Goal: Task Accomplishment & Management: Complete application form

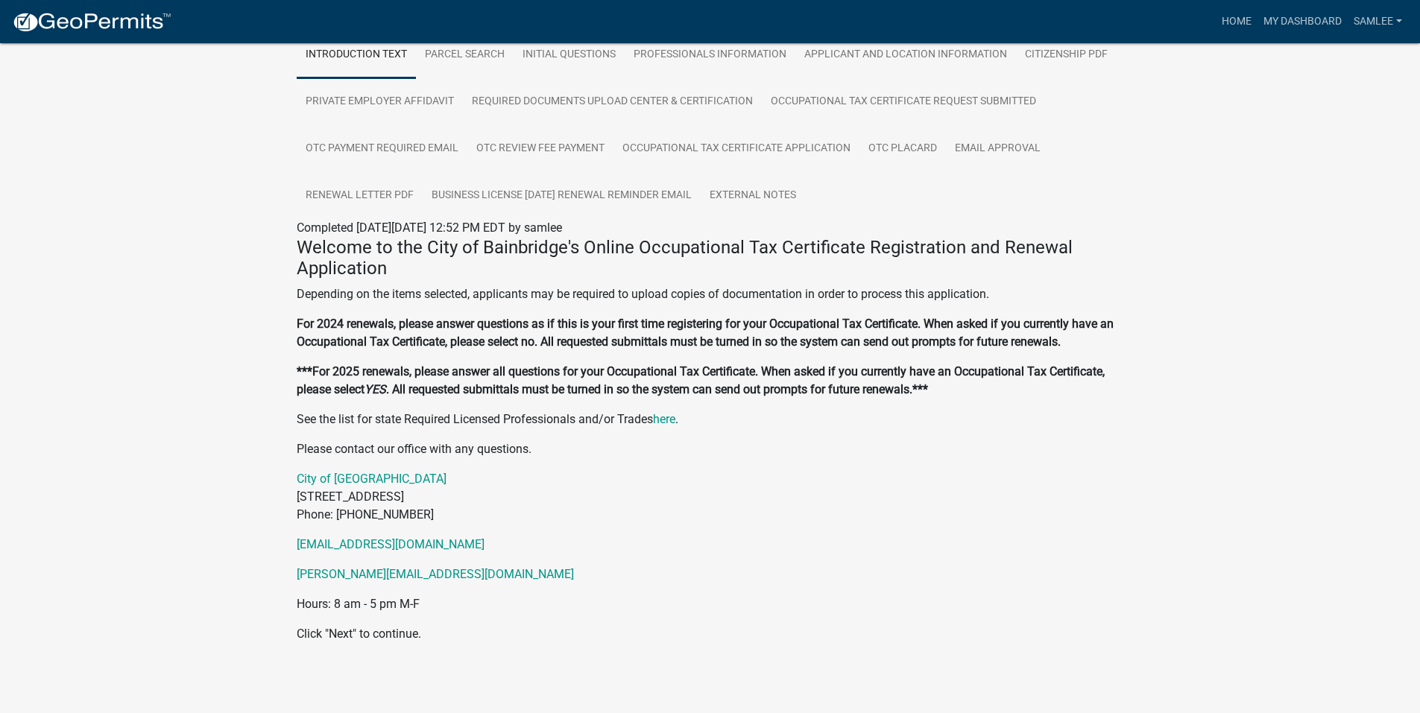
scroll to position [306, 0]
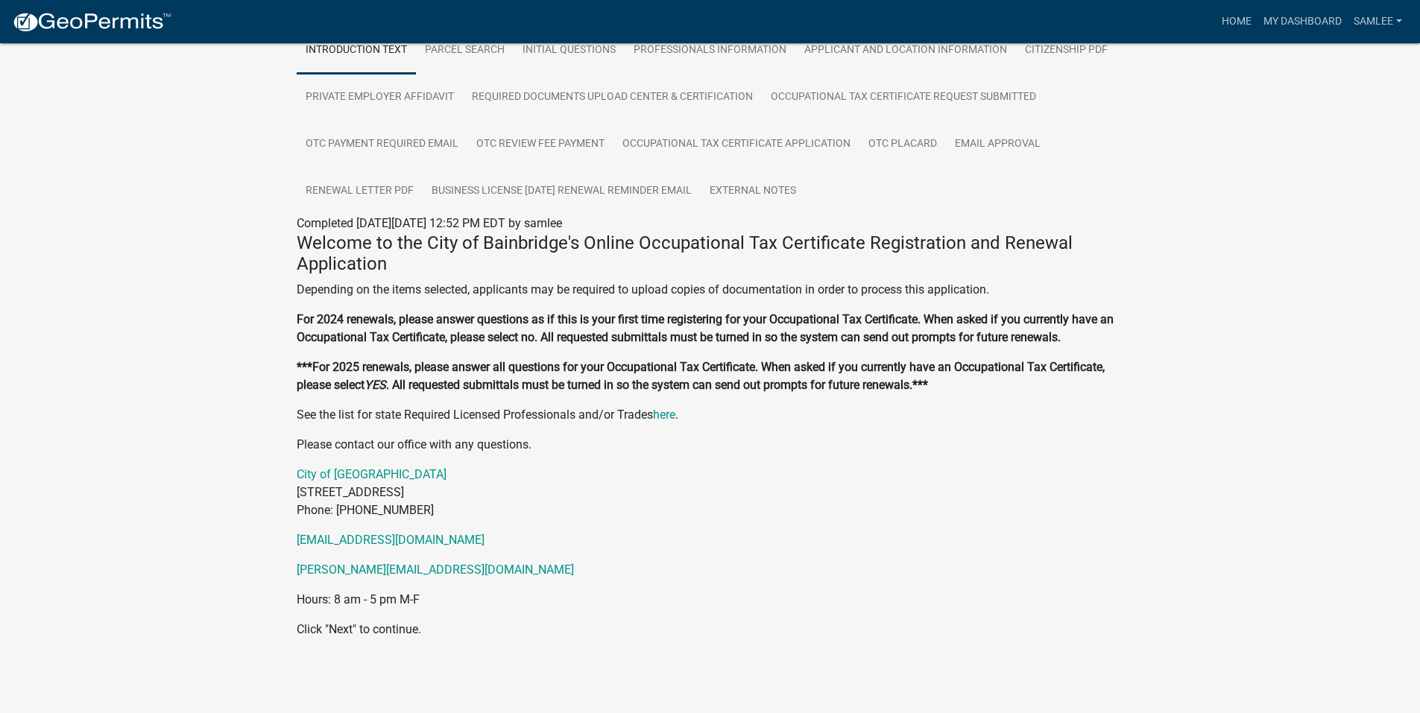
click at [1249, 527] on div "Occupational Tax Certificate (i.e. Business License) 2025-QP-12398 Amount Paid …" at bounding box center [710, 217] width 1420 height 958
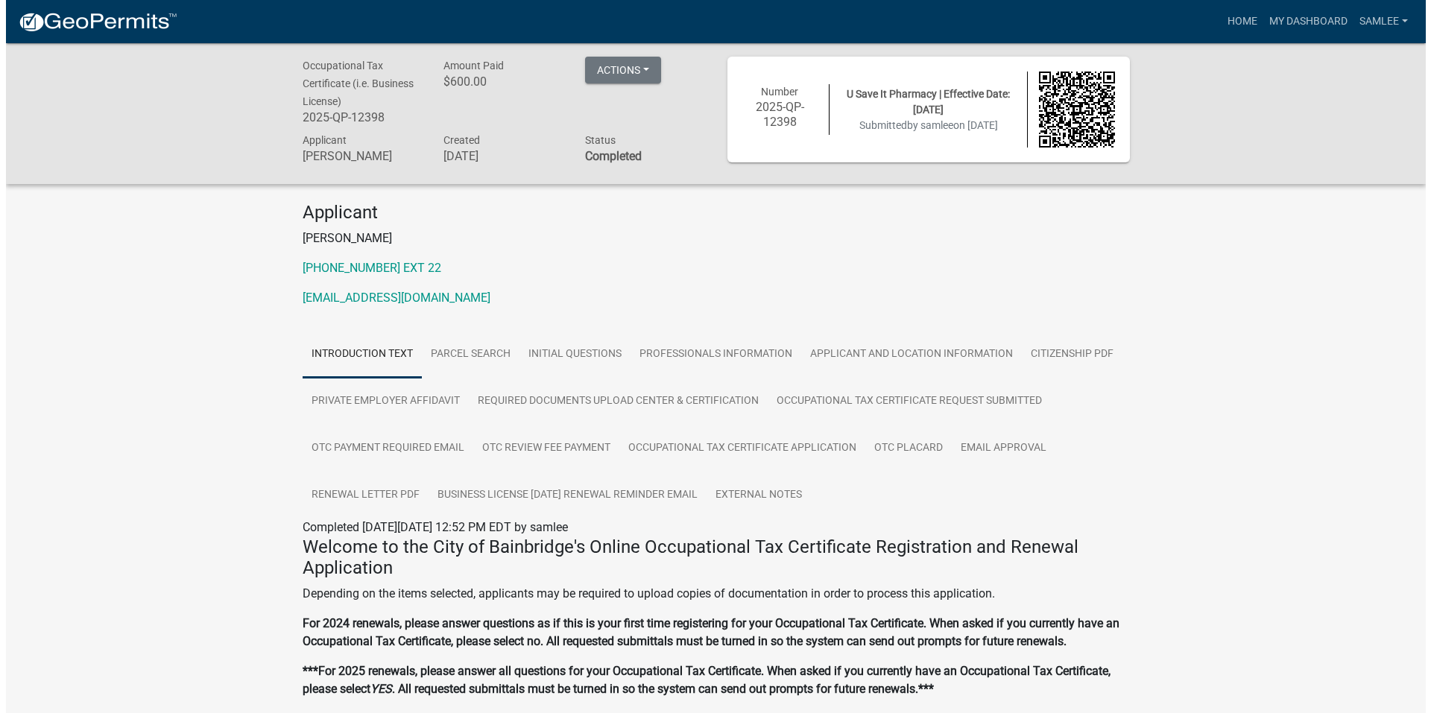
scroll to position [0, 0]
click at [649, 69] on button "Actions" at bounding box center [617, 71] width 76 height 27
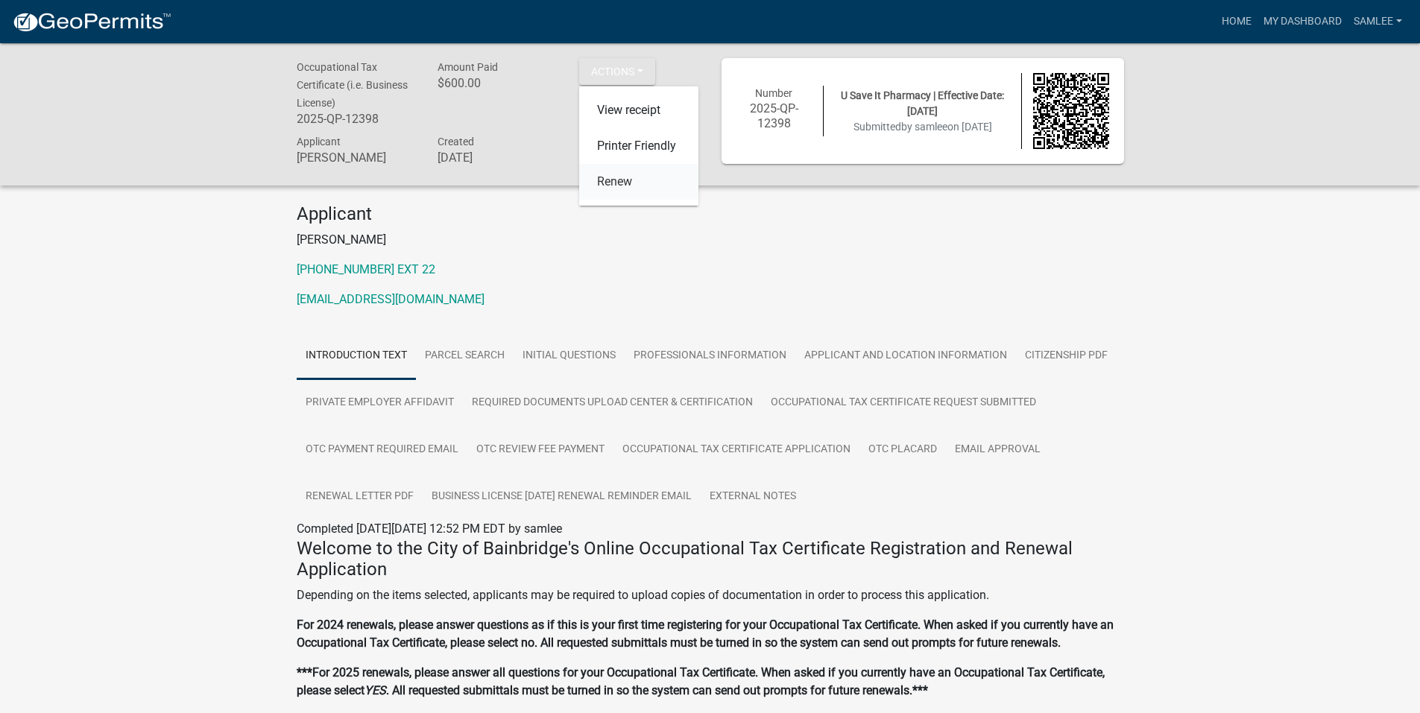
click at [612, 181] on link "Renew" at bounding box center [638, 182] width 119 height 36
click at [639, 69] on button "Actions" at bounding box center [617, 71] width 76 height 27
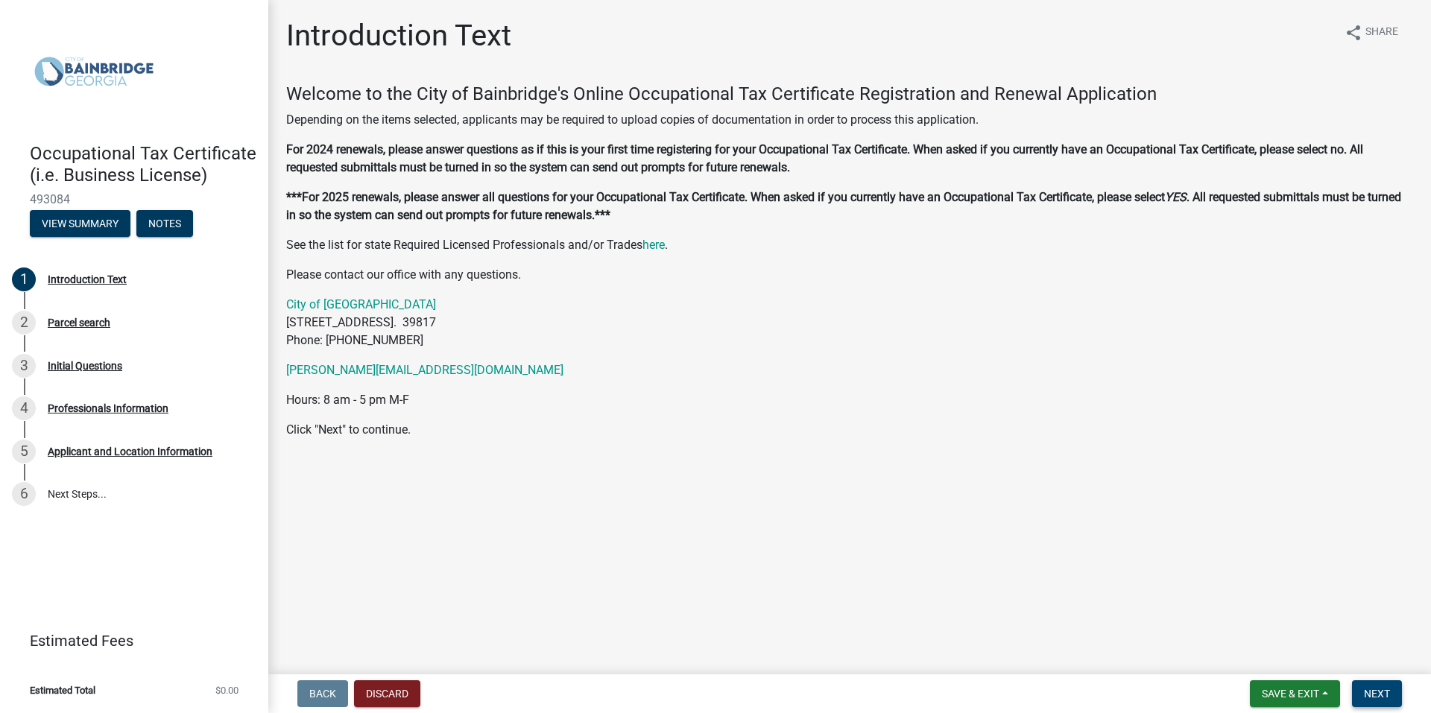
click at [1378, 692] on span "Next" at bounding box center [1377, 694] width 26 height 12
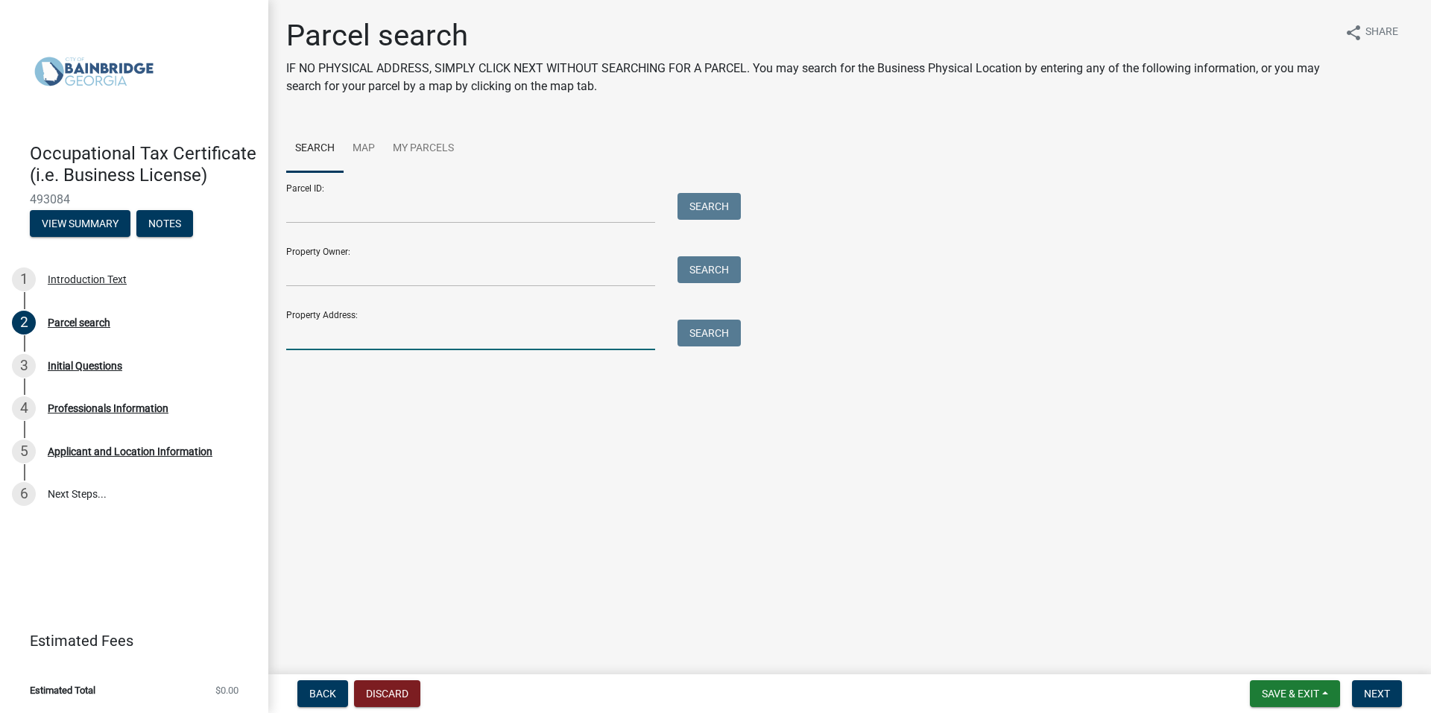
click at [334, 334] on input "Property Address:" at bounding box center [470, 335] width 369 height 31
type input "1508 e [PERSON_NAME]"
click at [717, 340] on button "Search" at bounding box center [709, 333] width 63 height 27
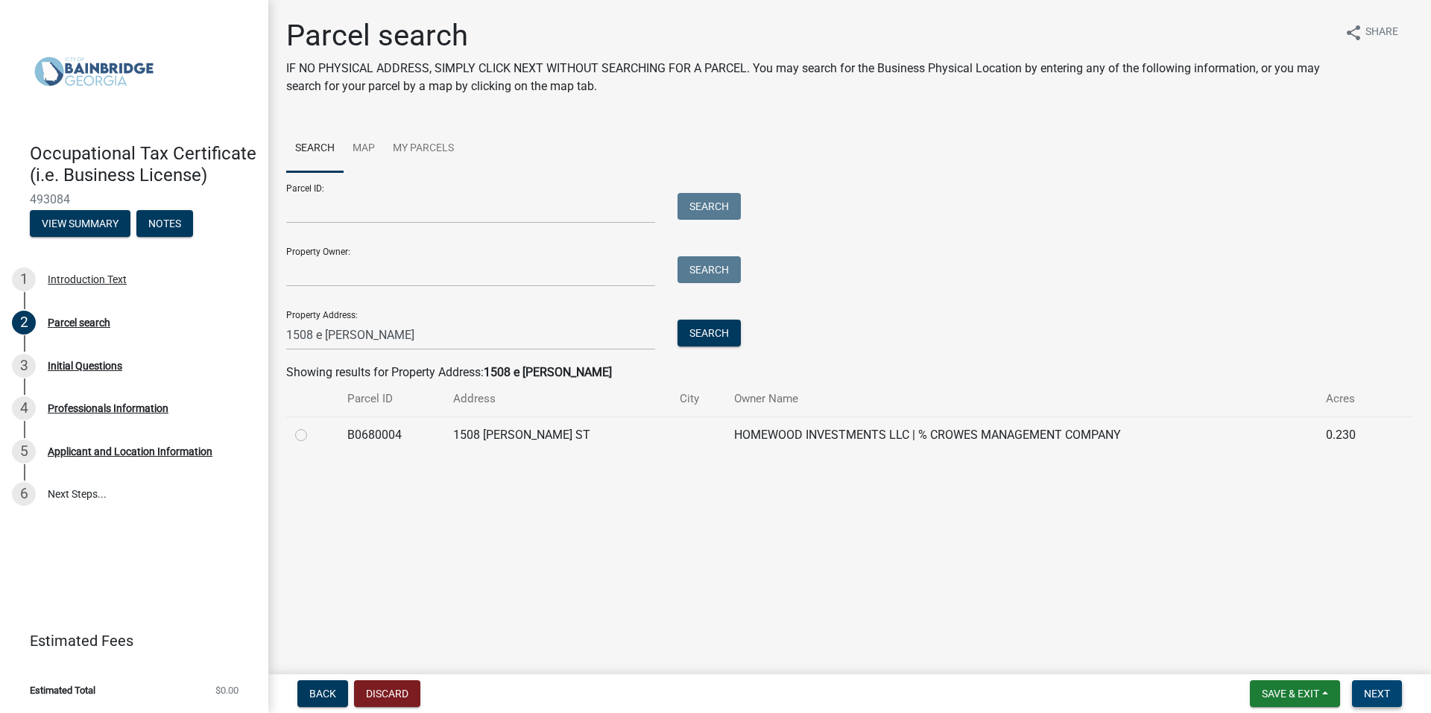
click at [1368, 686] on button "Next" at bounding box center [1377, 694] width 50 height 27
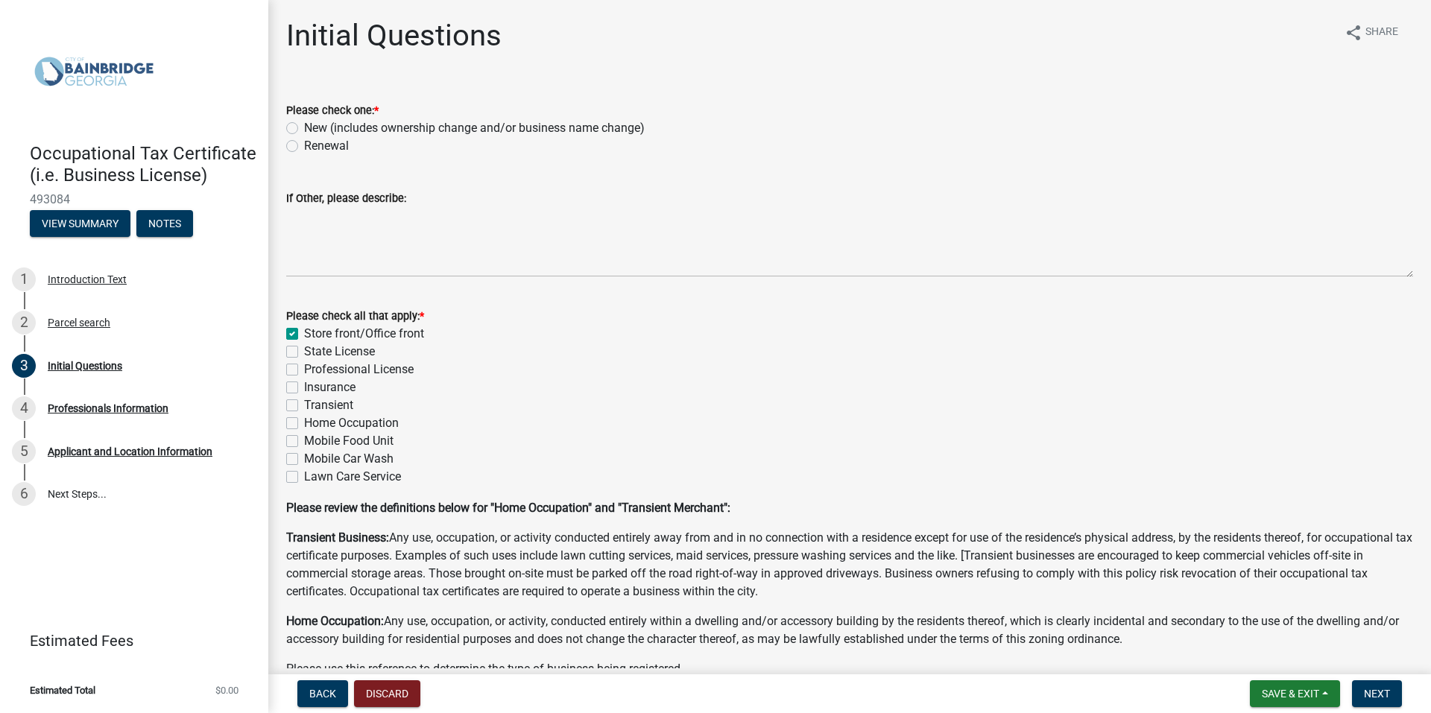
click at [304, 145] on label "Renewal" at bounding box center [326, 146] width 45 height 18
click at [304, 145] on input "Renewal" at bounding box center [309, 142] width 10 height 10
radio input "true"
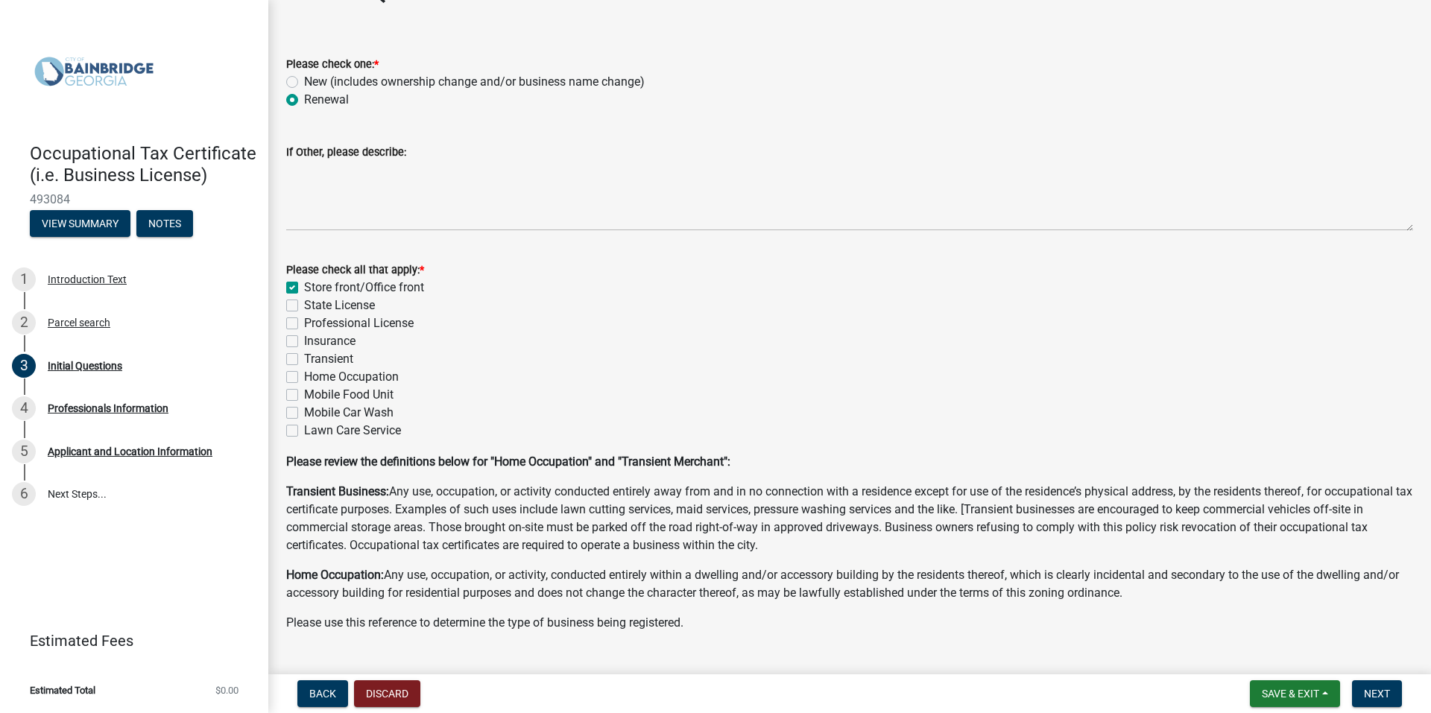
scroll to position [80, 0]
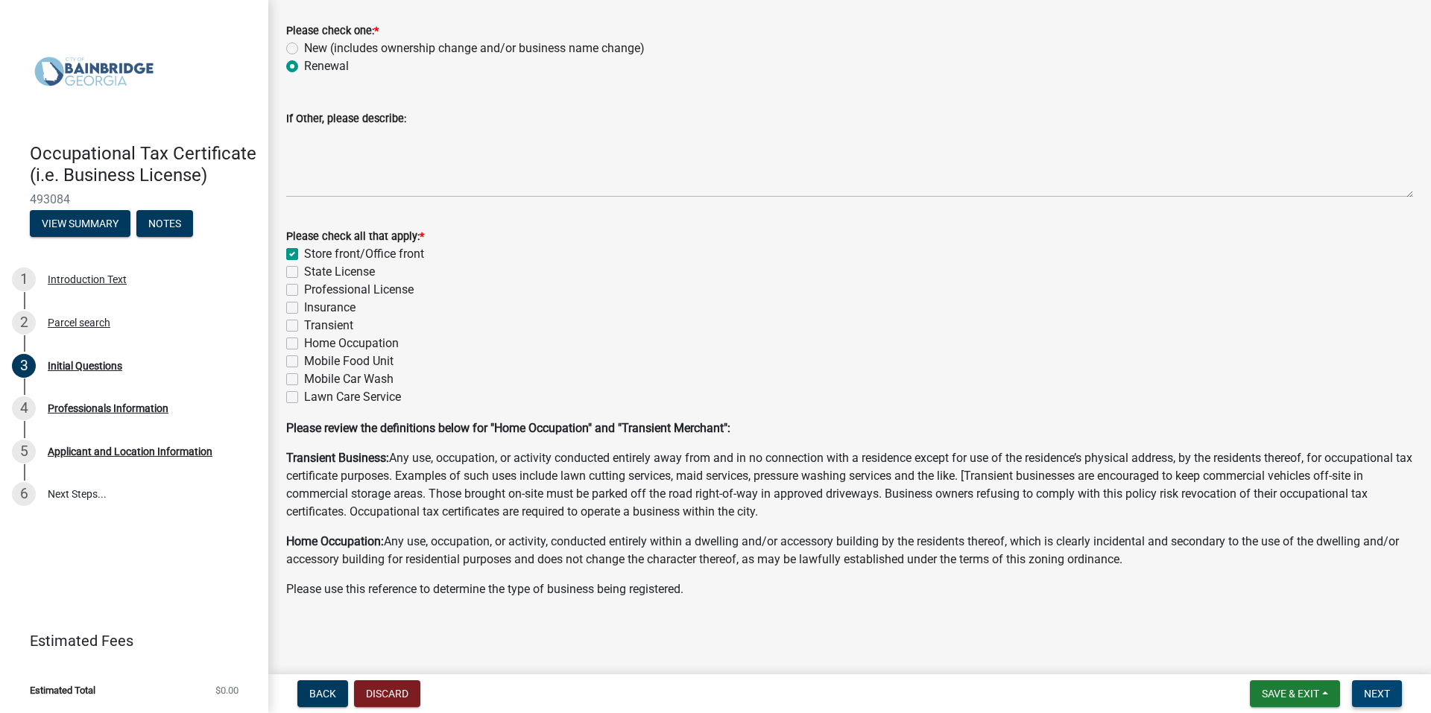
click at [1378, 688] on span "Next" at bounding box center [1377, 694] width 26 height 12
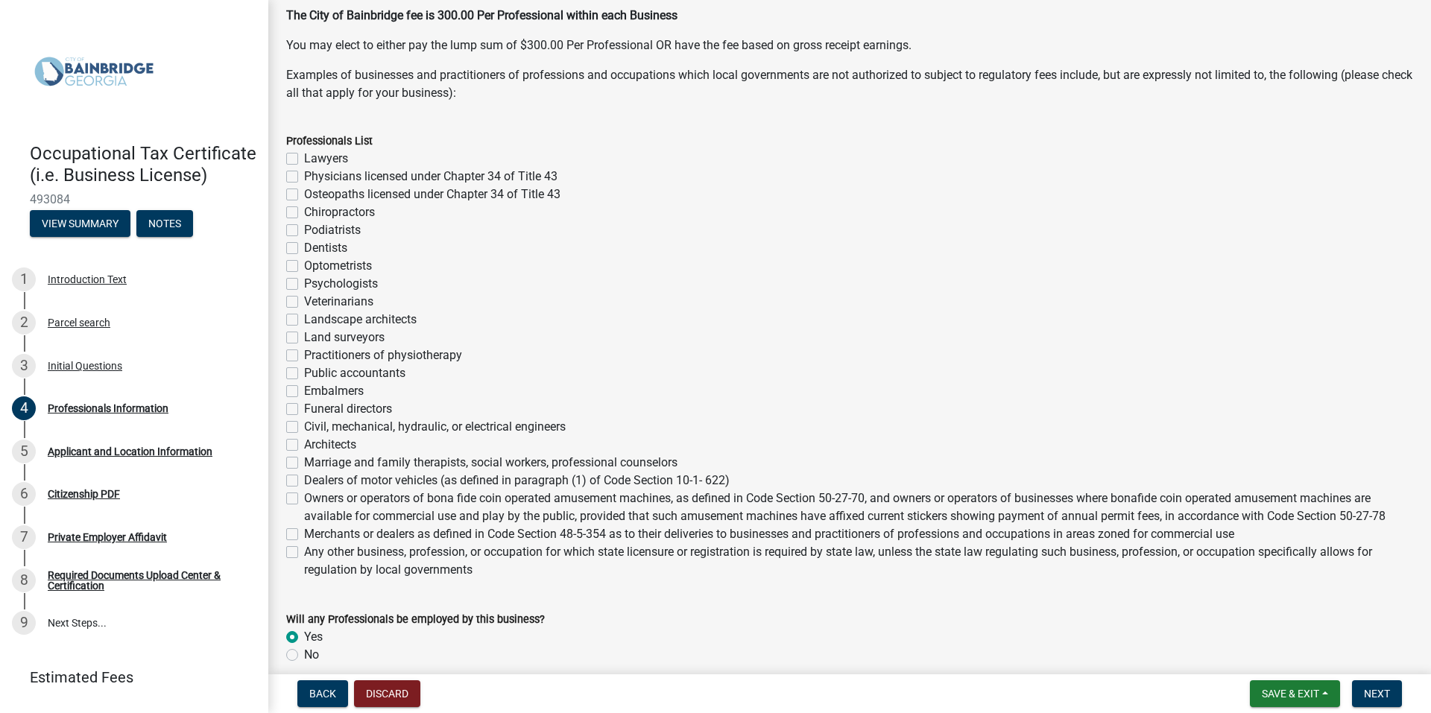
scroll to position [298, 0]
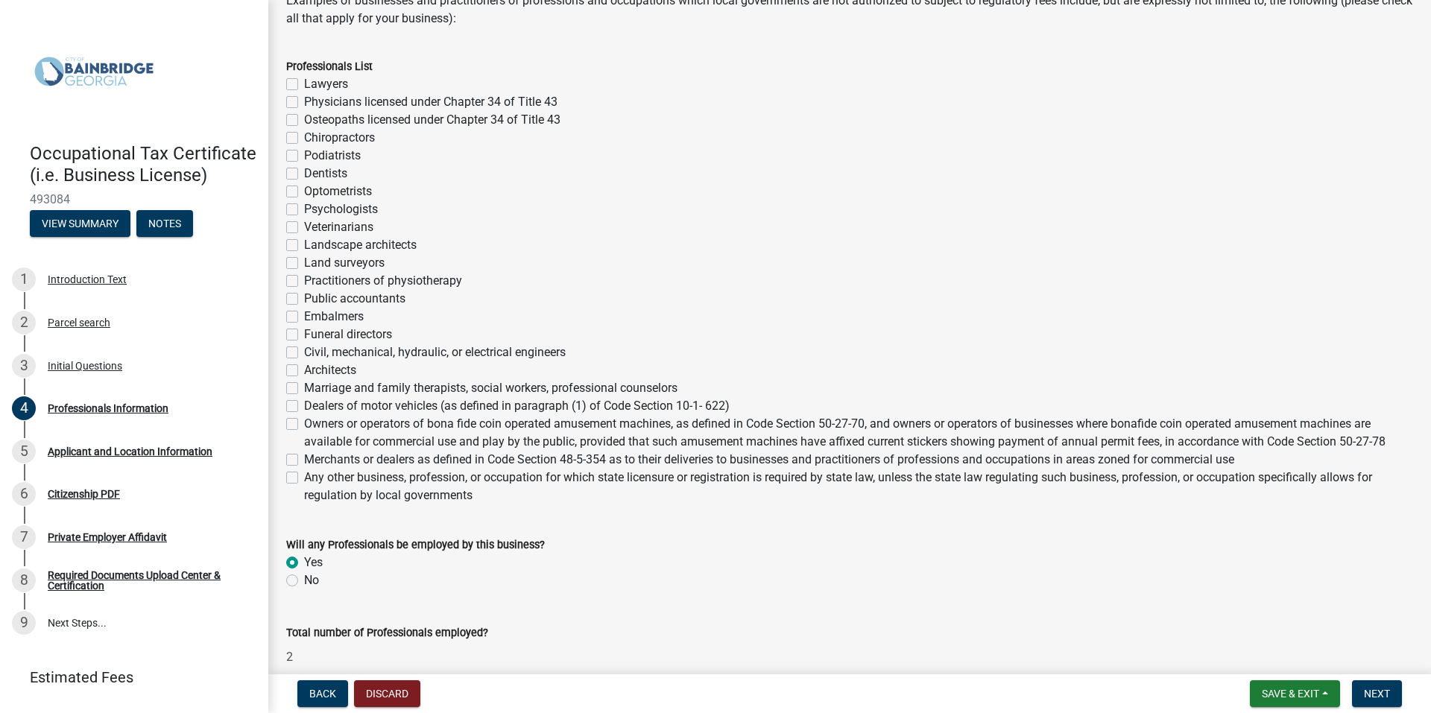
click at [304, 476] on label "Any other business, profession, or occupation for which state licensure or regi…" at bounding box center [858, 487] width 1109 height 36
click at [304, 476] on input "Any other business, profession, or occupation for which state licensure or regi…" at bounding box center [309, 474] width 10 height 10
checkbox input "true"
checkbox input "false"
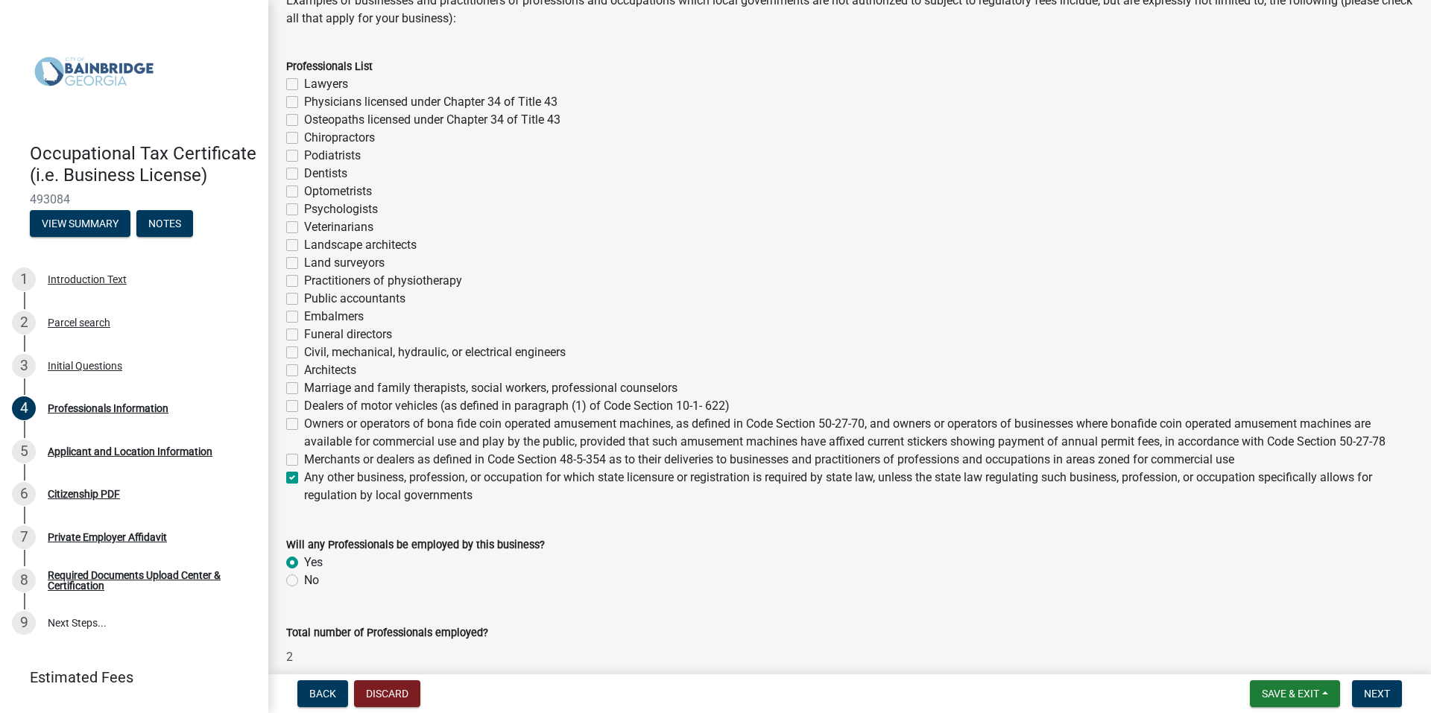
checkbox input "false"
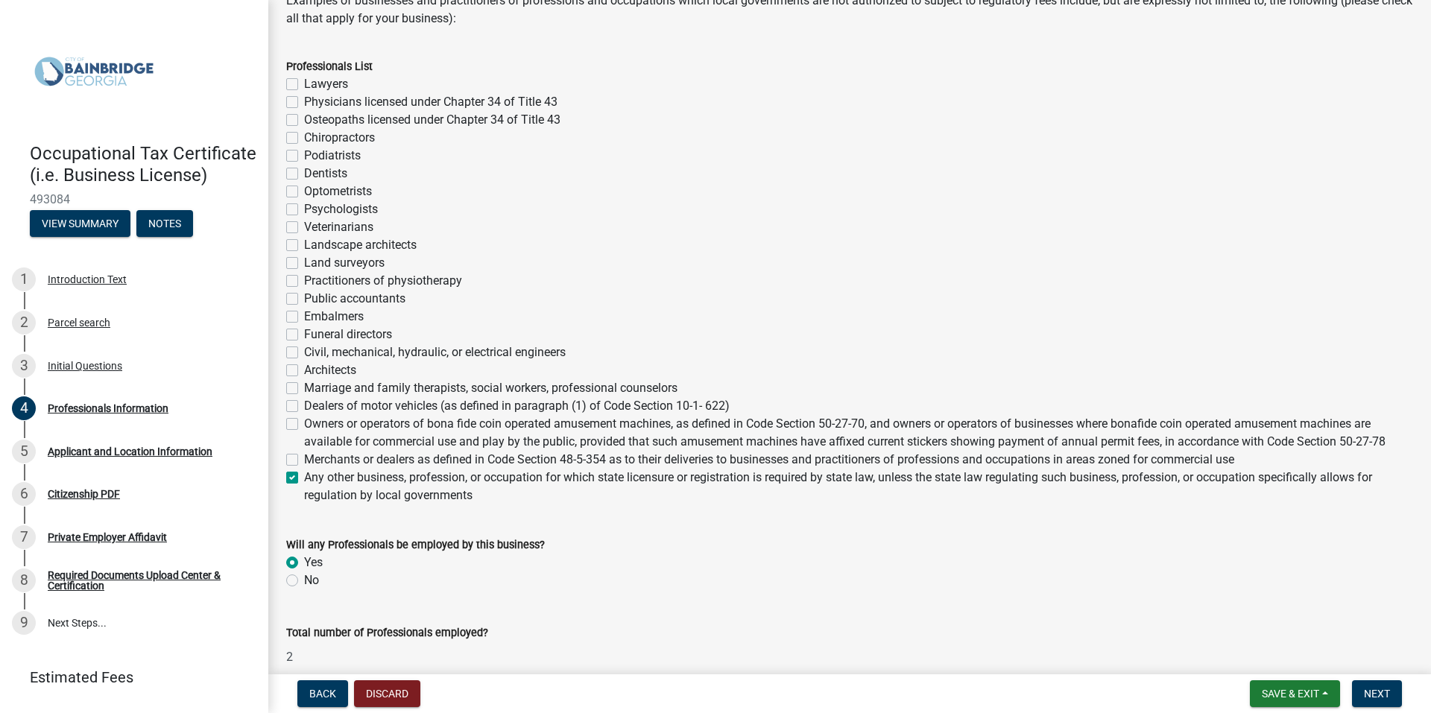
checkbox input "false"
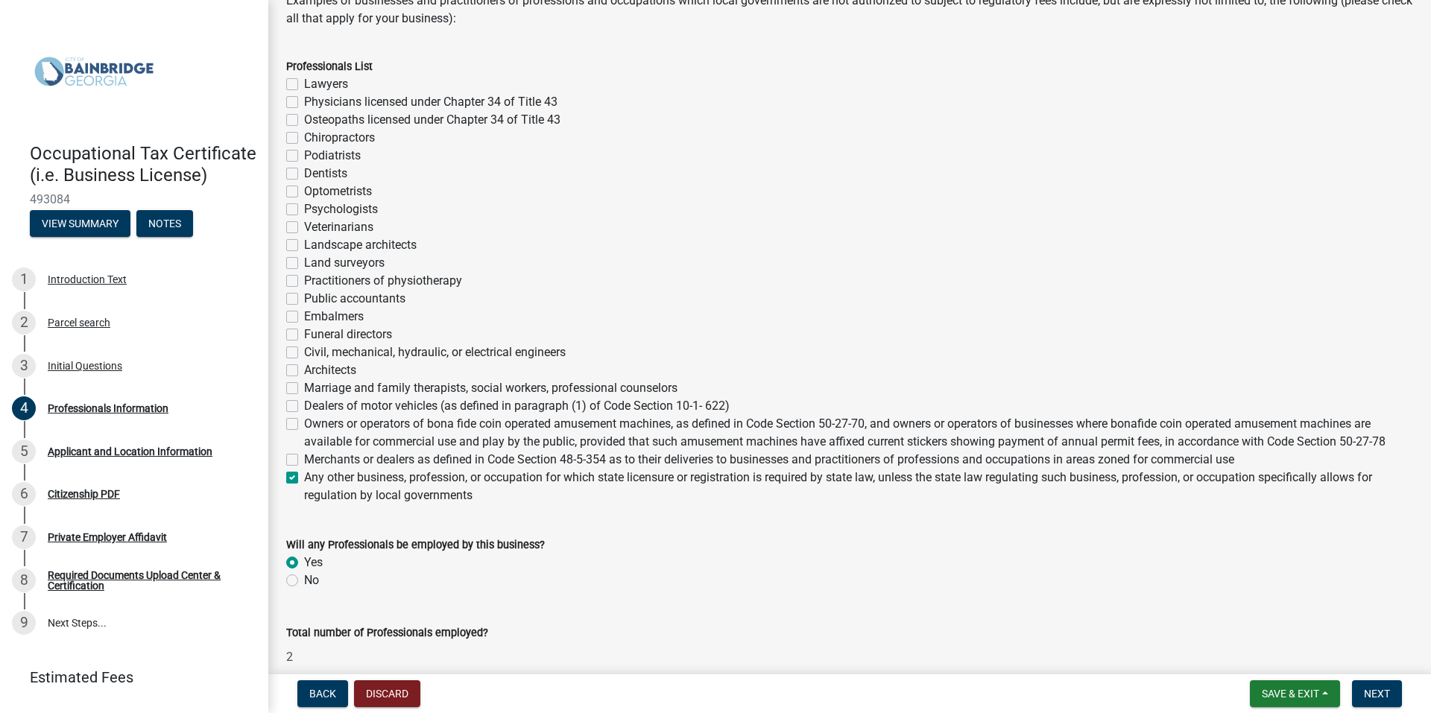
checkbox input "false"
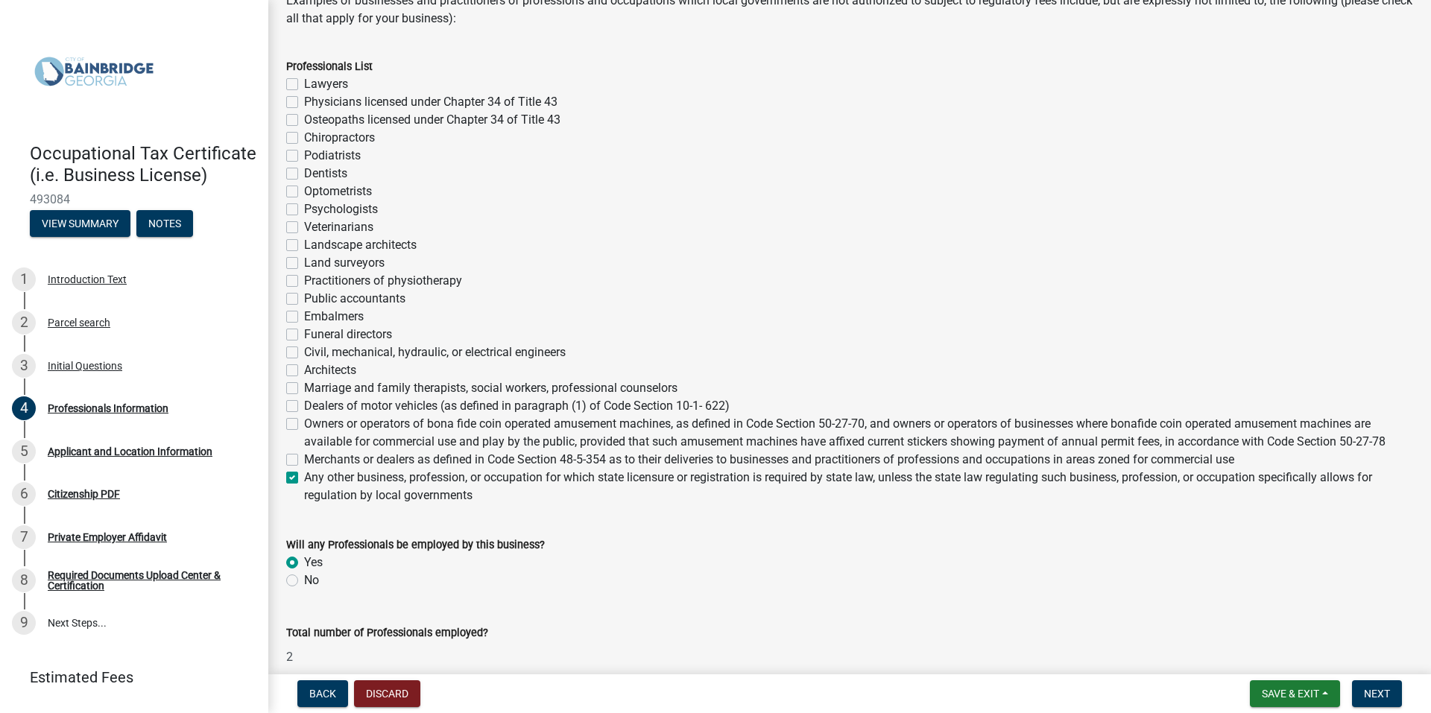
checkbox input "false"
checkbox input "true"
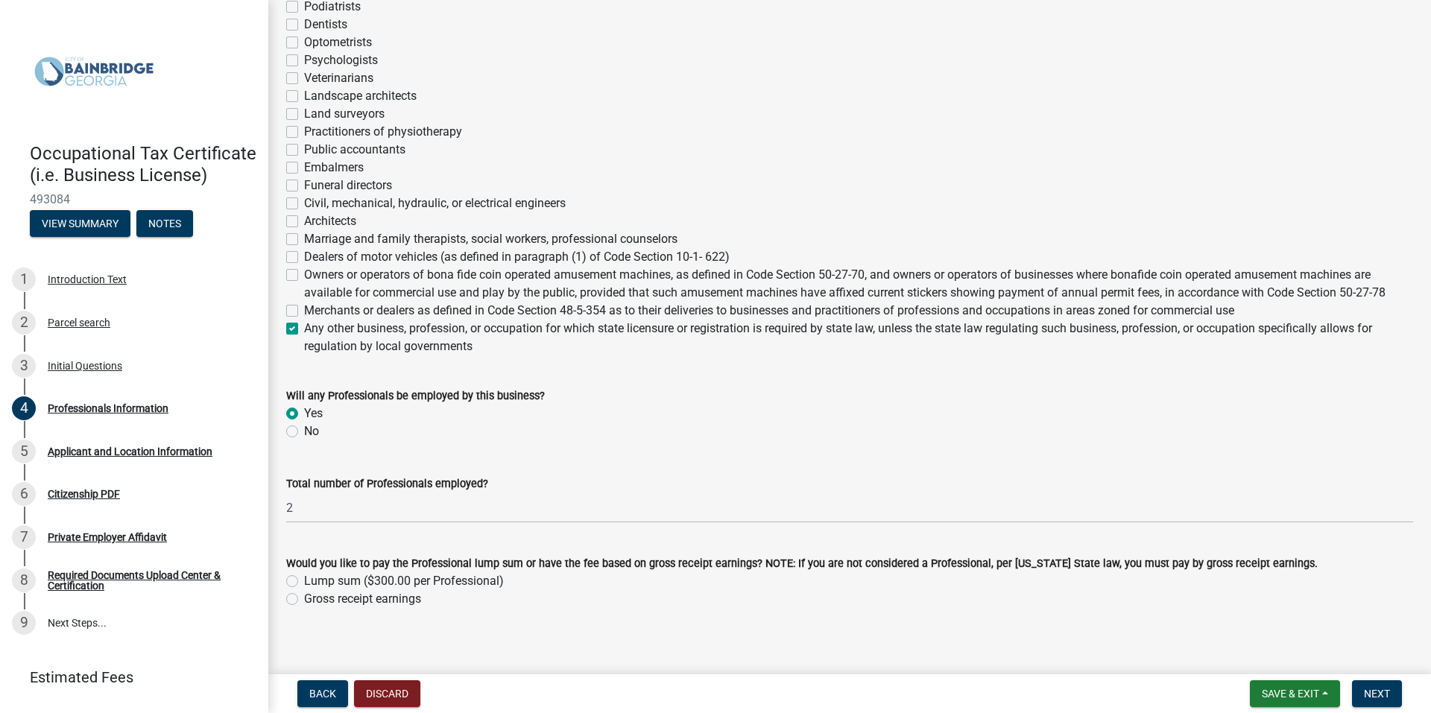
scroll to position [458, 0]
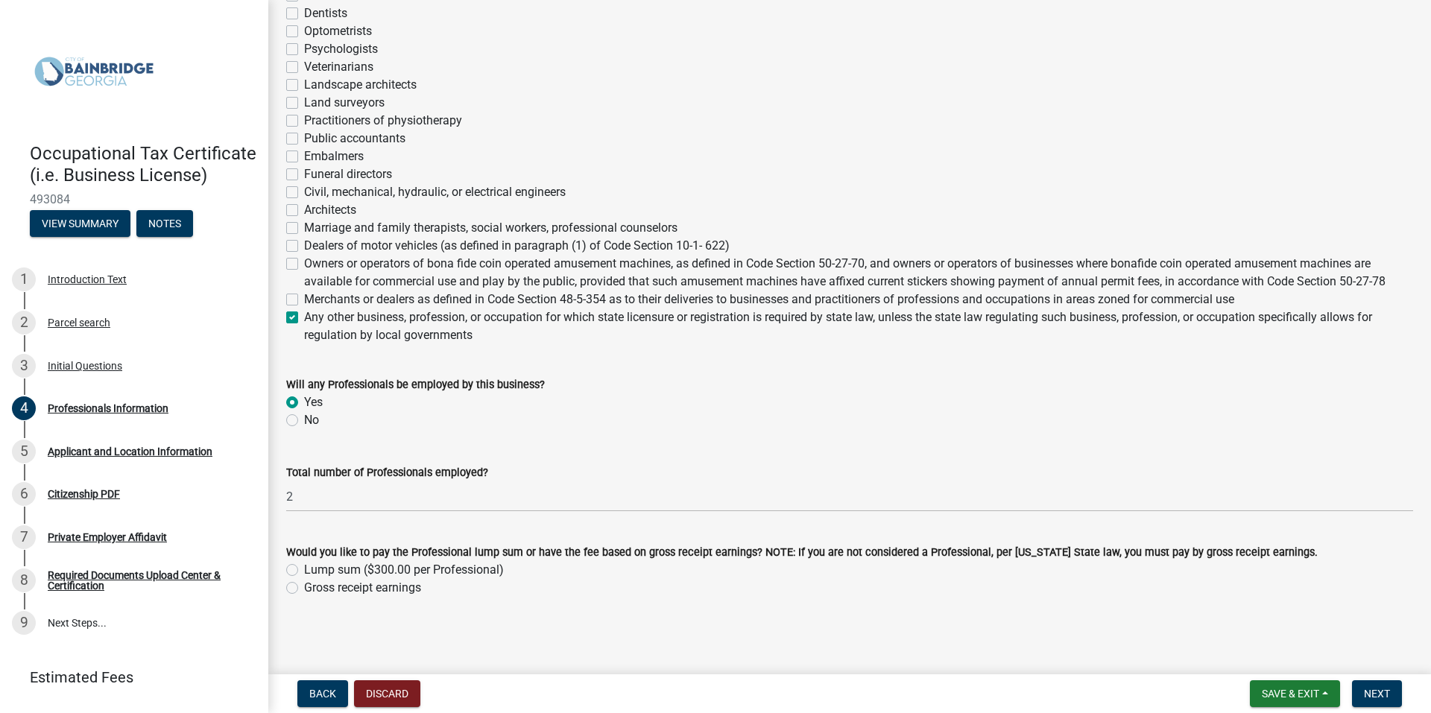
click at [304, 569] on label "Lump sum ($300.00 per Professional)" at bounding box center [404, 570] width 200 height 18
click at [304, 569] on input "Lump sum ($300.00 per Professional)" at bounding box center [309, 566] width 10 height 10
radio input "true"
click at [1365, 689] on span "Next" at bounding box center [1377, 694] width 26 height 12
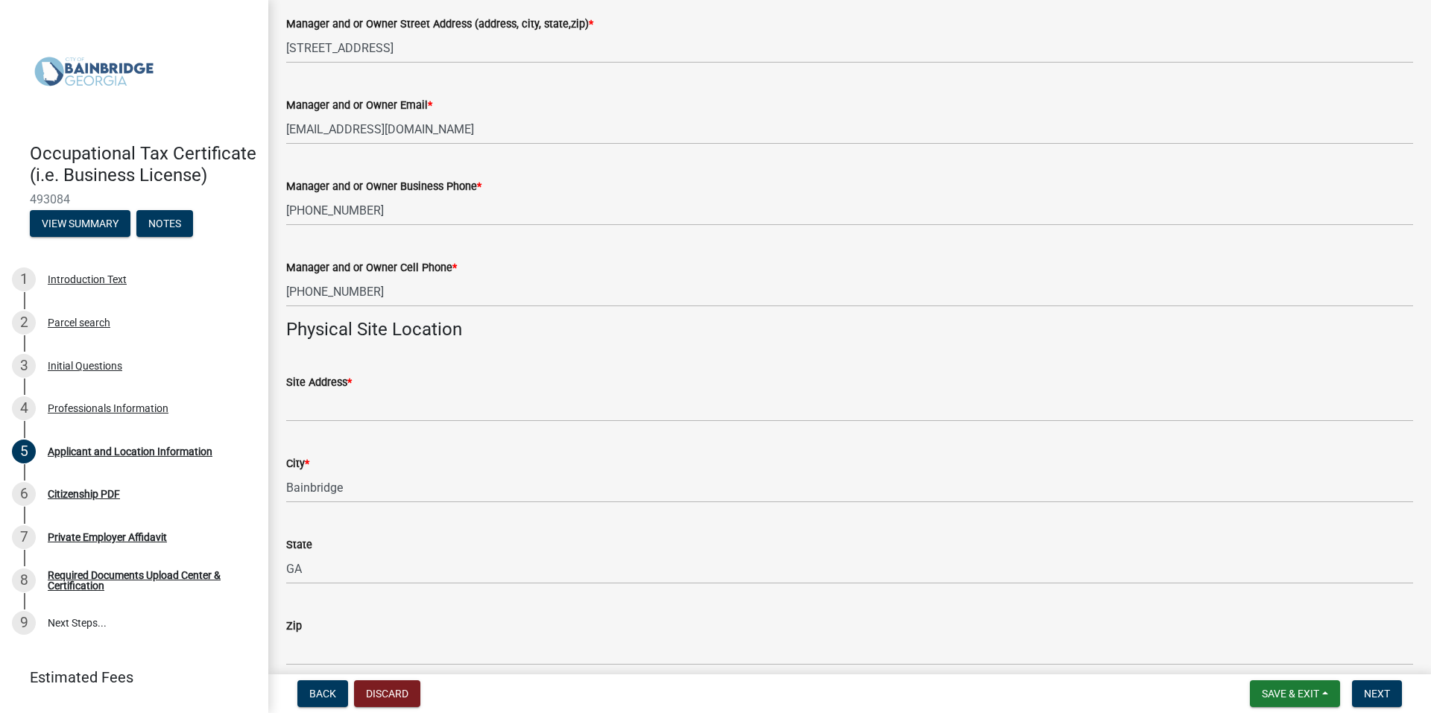
scroll to position [894, 0]
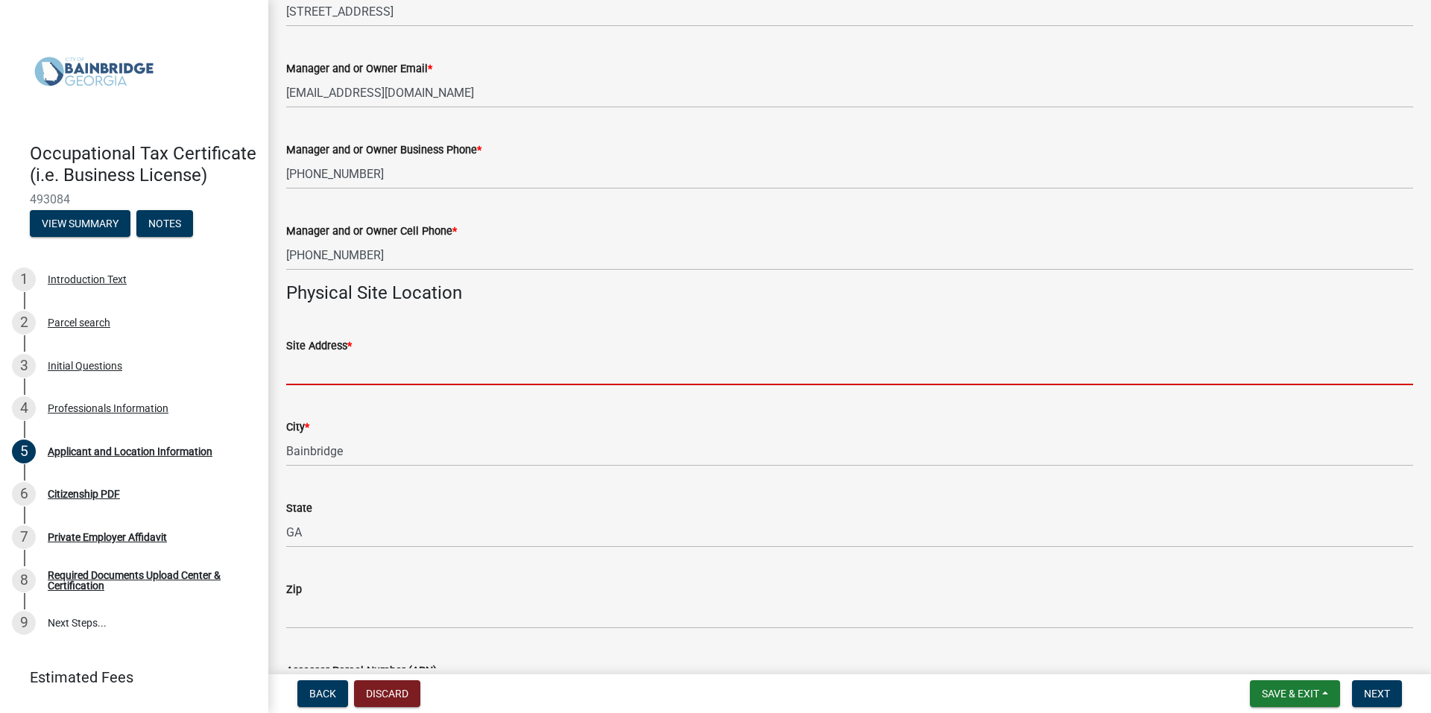
click at [301, 375] on input "Site Address *" at bounding box center [849, 370] width 1127 height 31
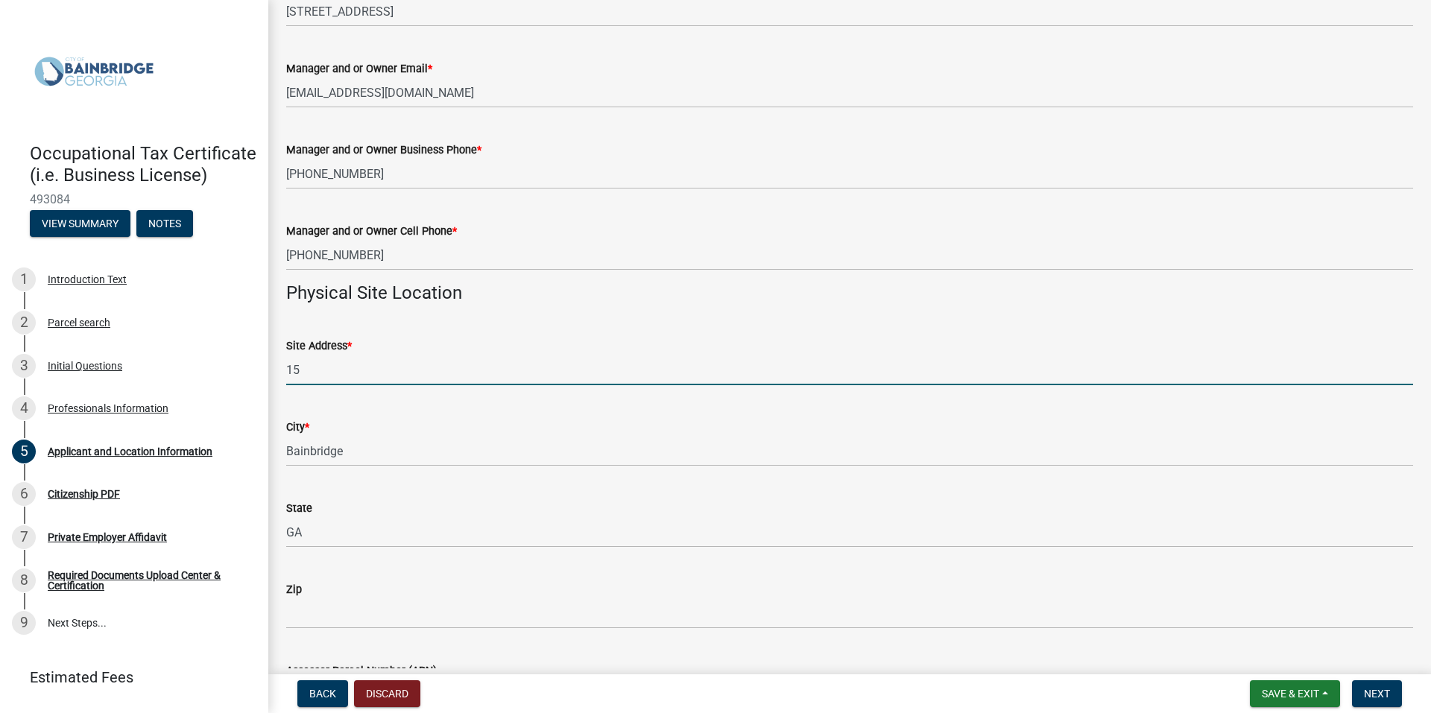
type input "[STREET_ADDRESS][PERSON_NAME]"
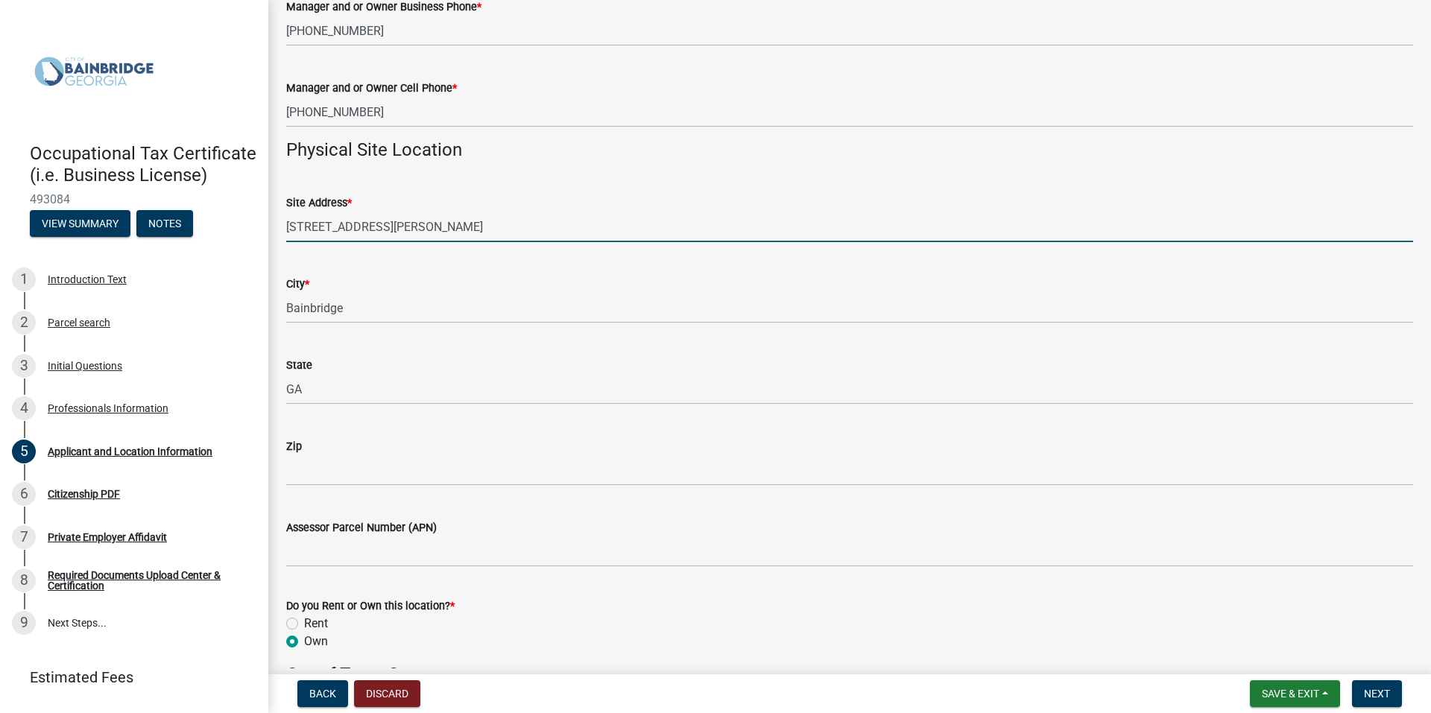
scroll to position [1044, 0]
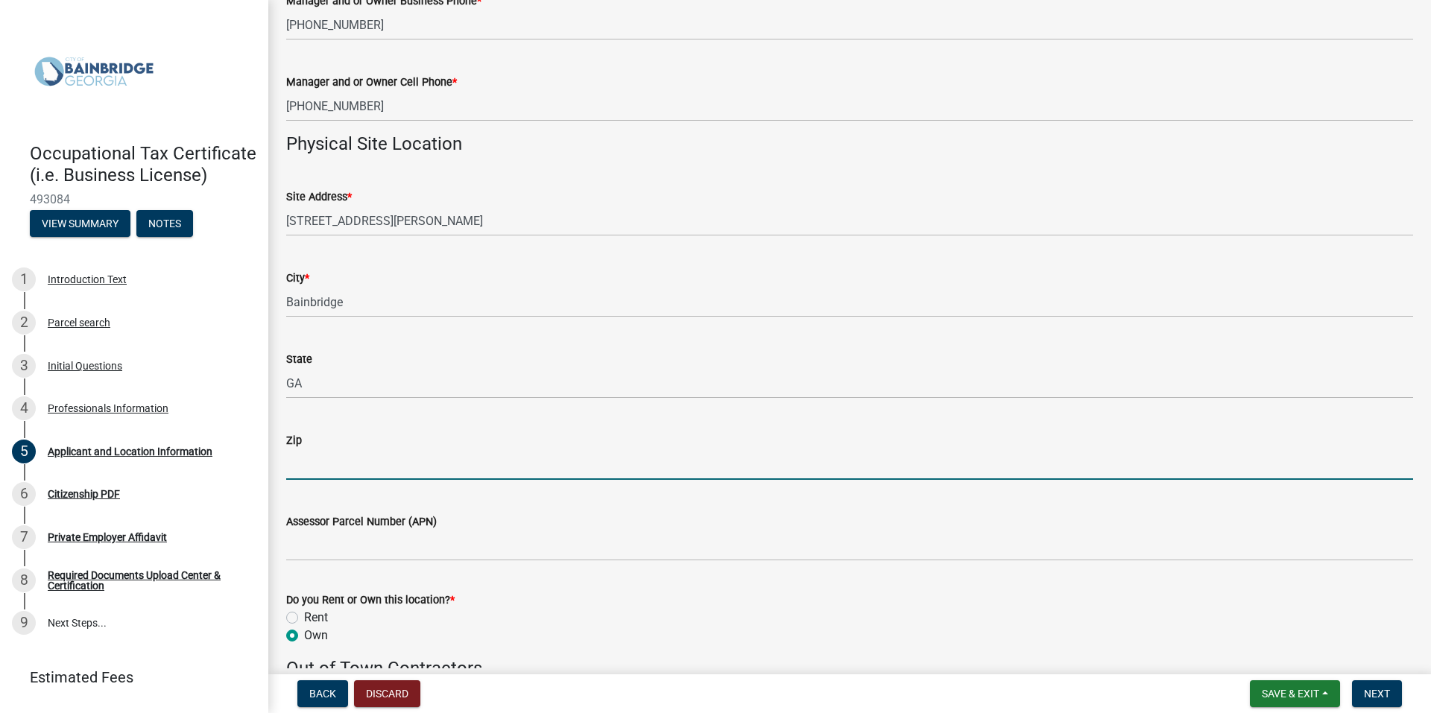
click at [321, 461] on input "Zip" at bounding box center [849, 464] width 1127 height 31
click at [355, 467] on input "Zip" at bounding box center [849, 464] width 1127 height 31
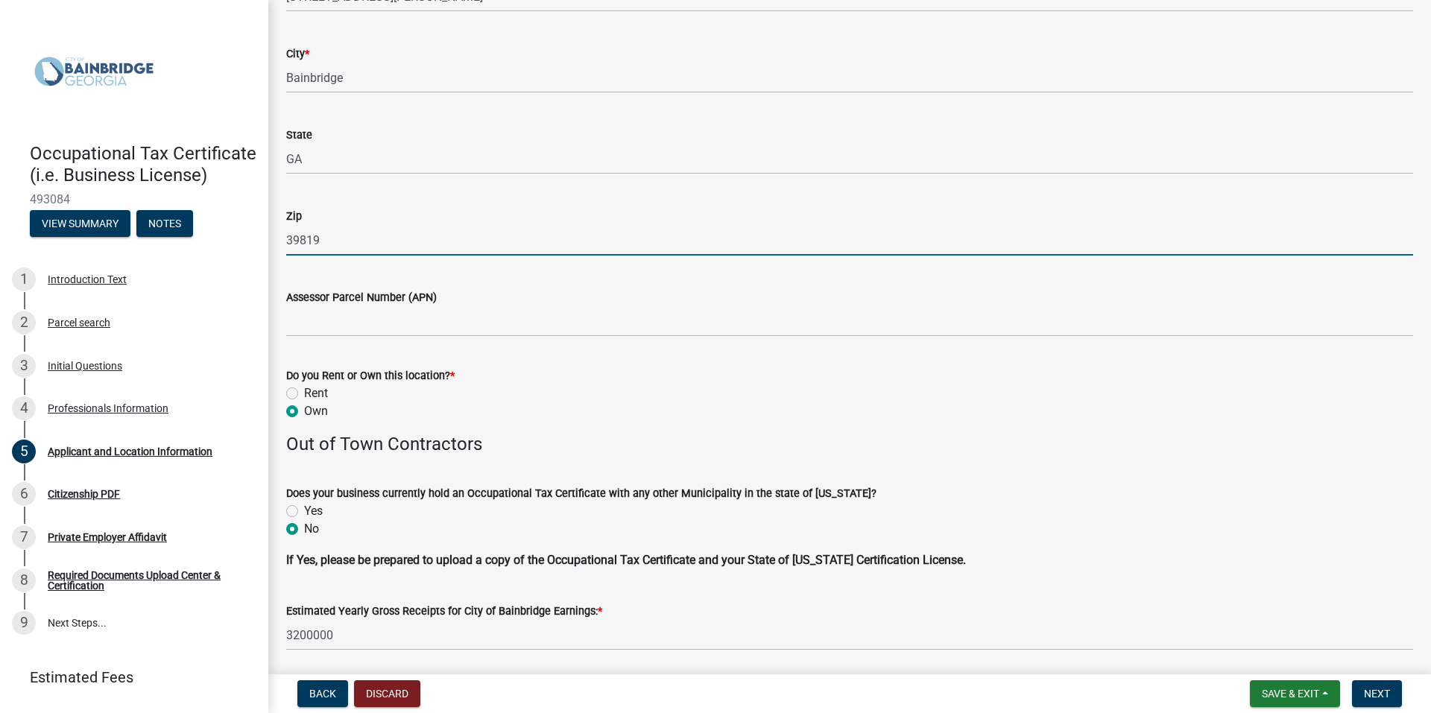
scroll to position [1342, 0]
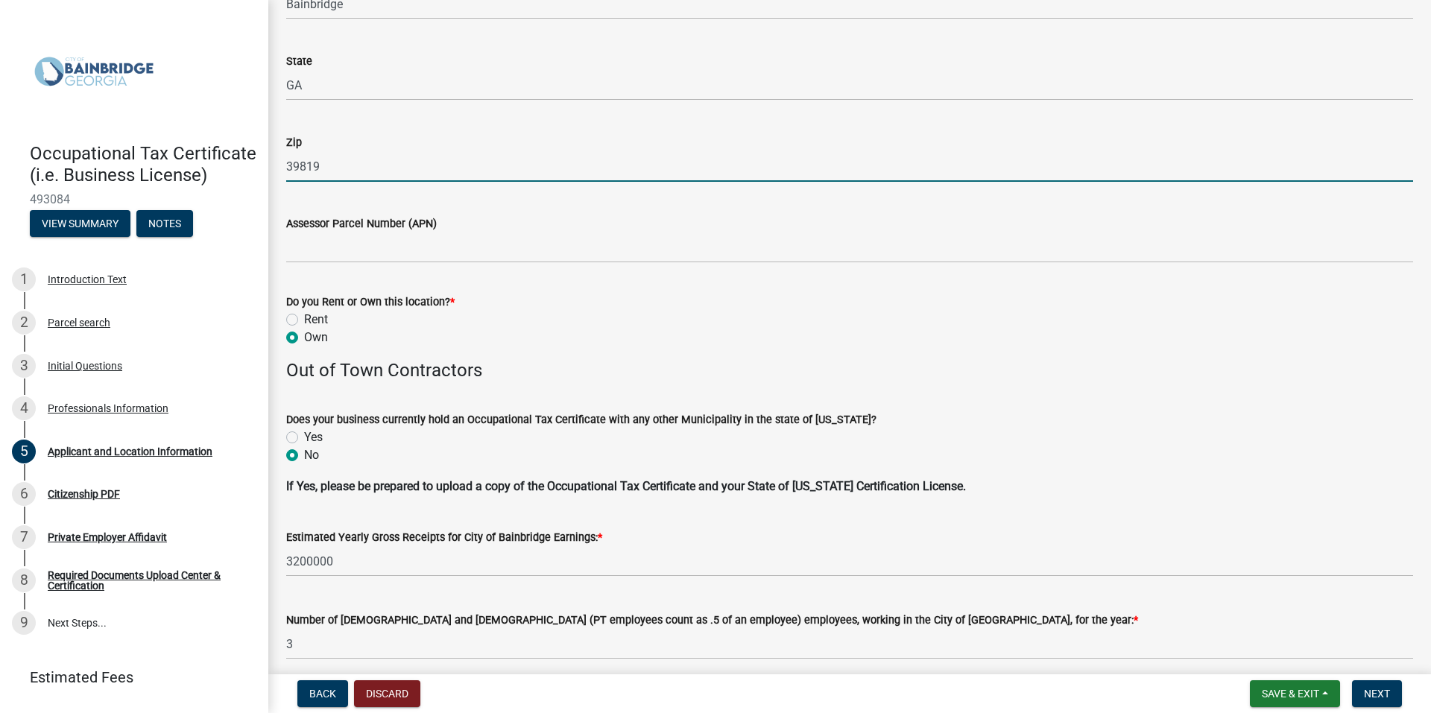
type input "39819"
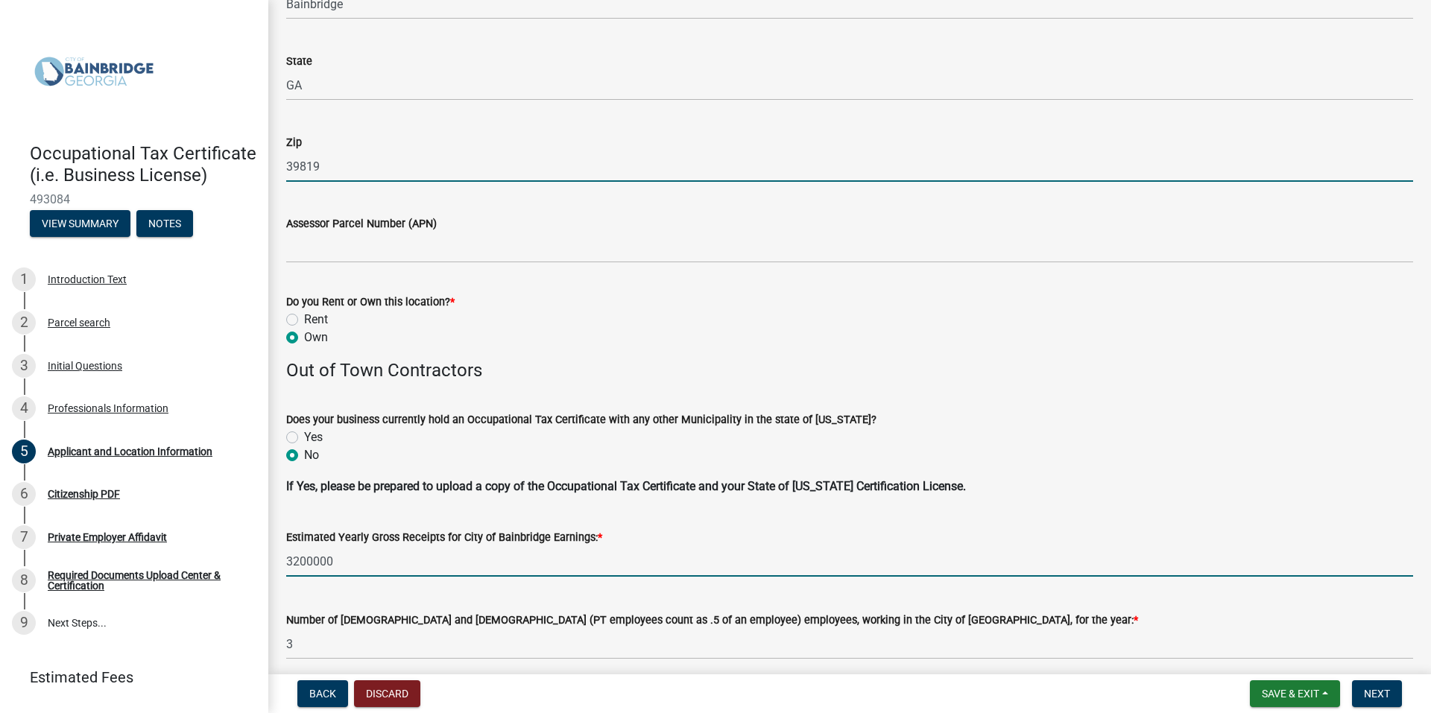
click at [381, 562] on input "3200000" at bounding box center [849, 561] width 1127 height 31
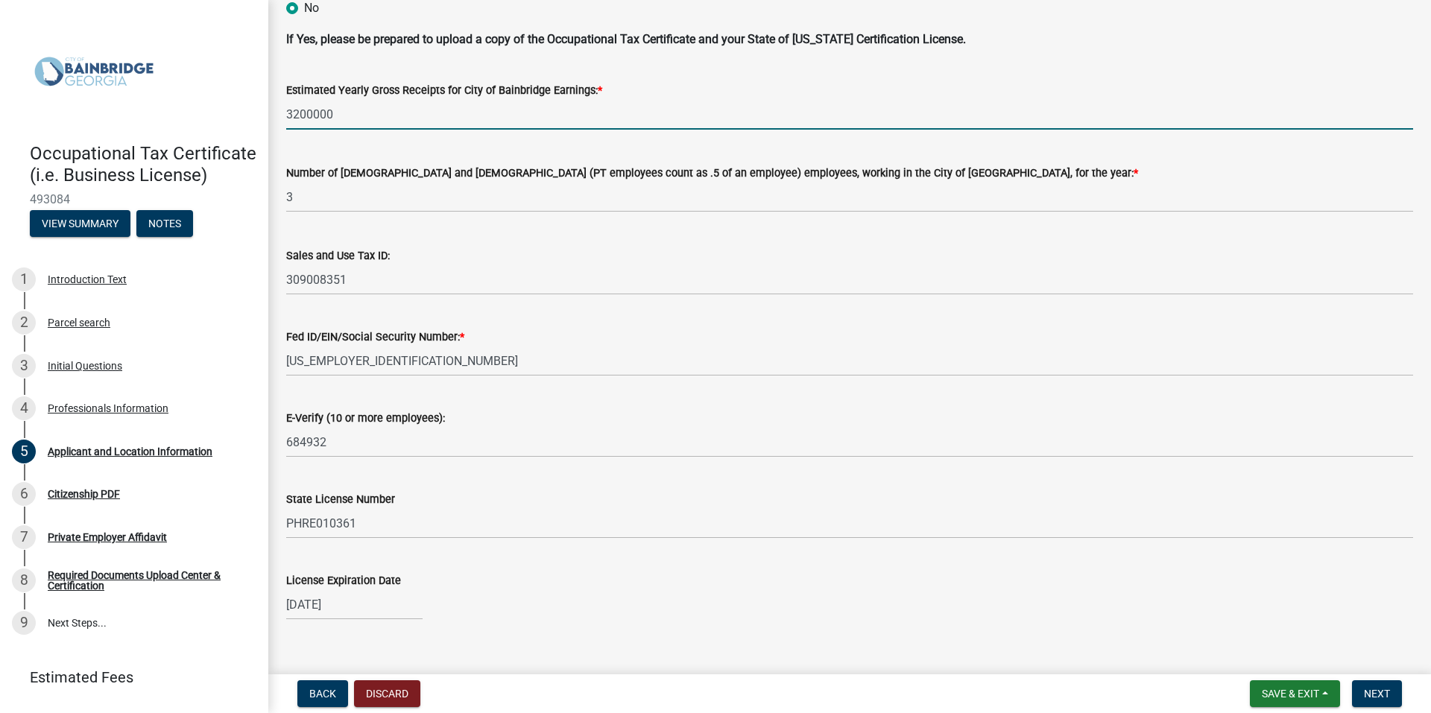
scroll to position [1812, 0]
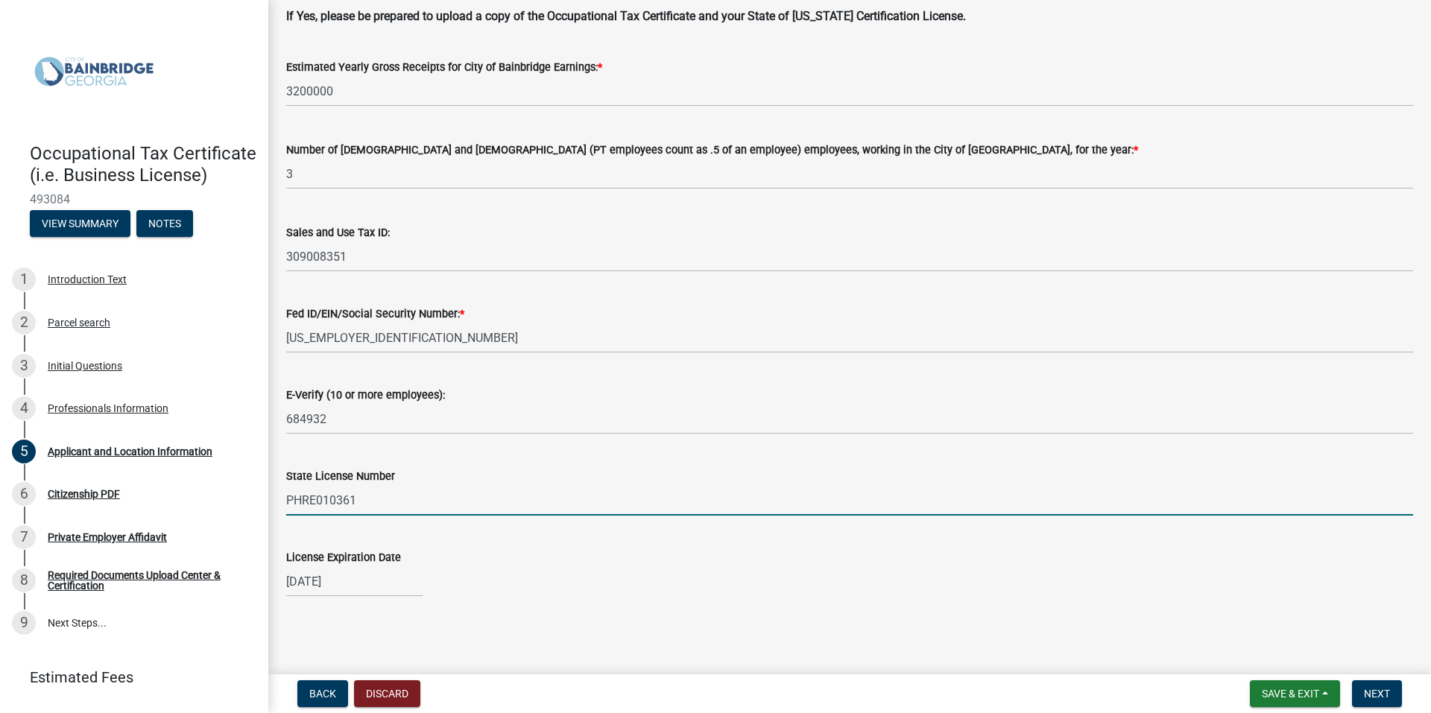
click at [380, 505] on input "PHRE010361" at bounding box center [849, 500] width 1127 height 31
type input "PHRE011203"
click at [365, 581] on div "[DATE]" at bounding box center [354, 582] width 136 height 31
select select "6"
select select "2025"
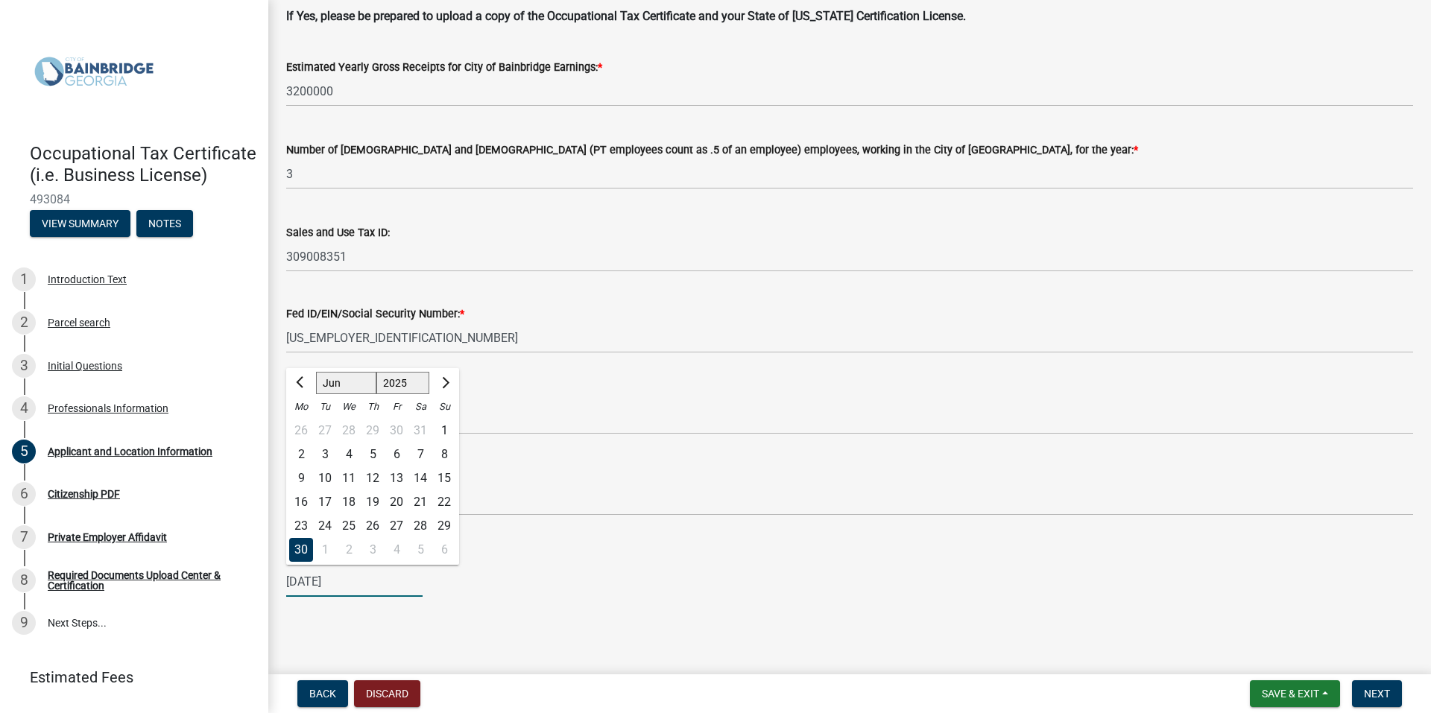
click at [365, 583] on input "[DATE]" at bounding box center [354, 582] width 136 height 31
type input "[DATE]"
click at [670, 548] on div "License Expiration Date [DATE] Jan Feb Mar Apr May Jun [DATE] Aug Sep Oct Nov […" at bounding box center [849, 562] width 1127 height 69
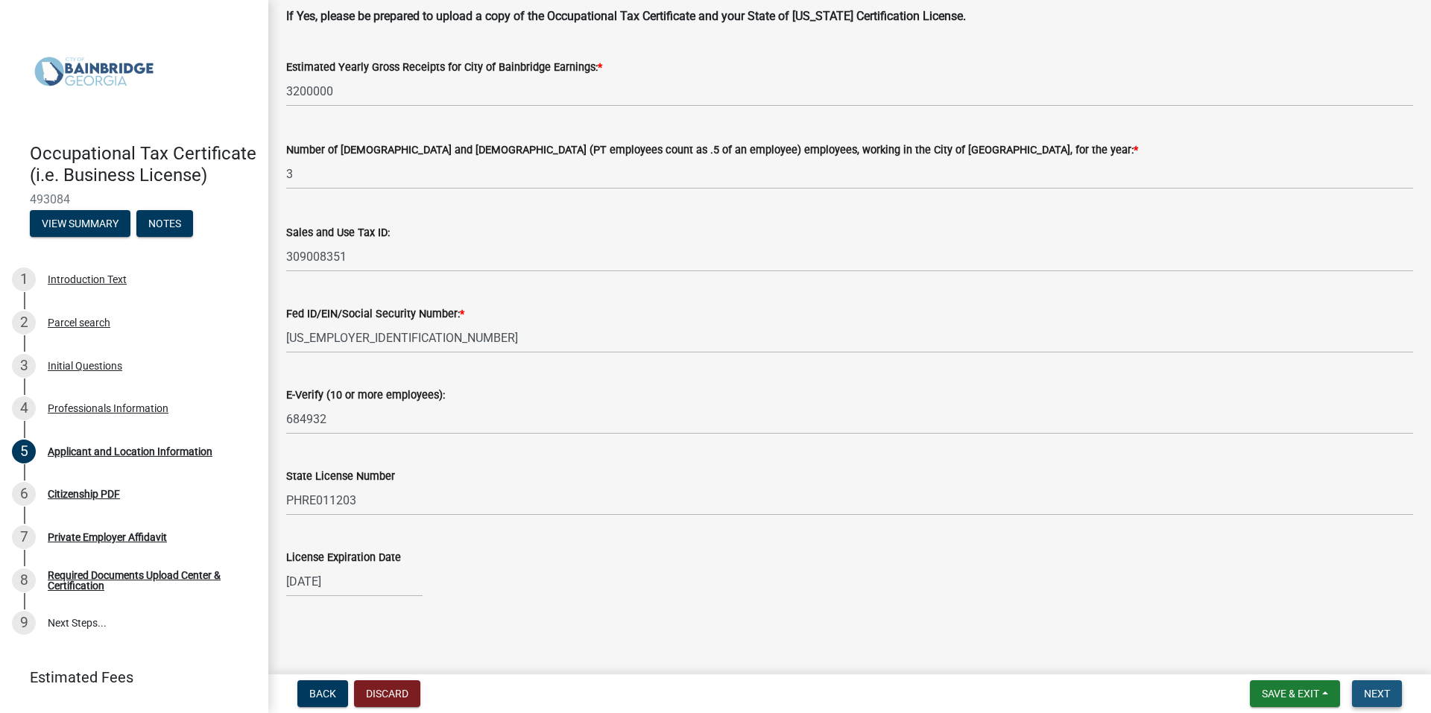
click at [1373, 697] on span "Next" at bounding box center [1377, 694] width 26 height 12
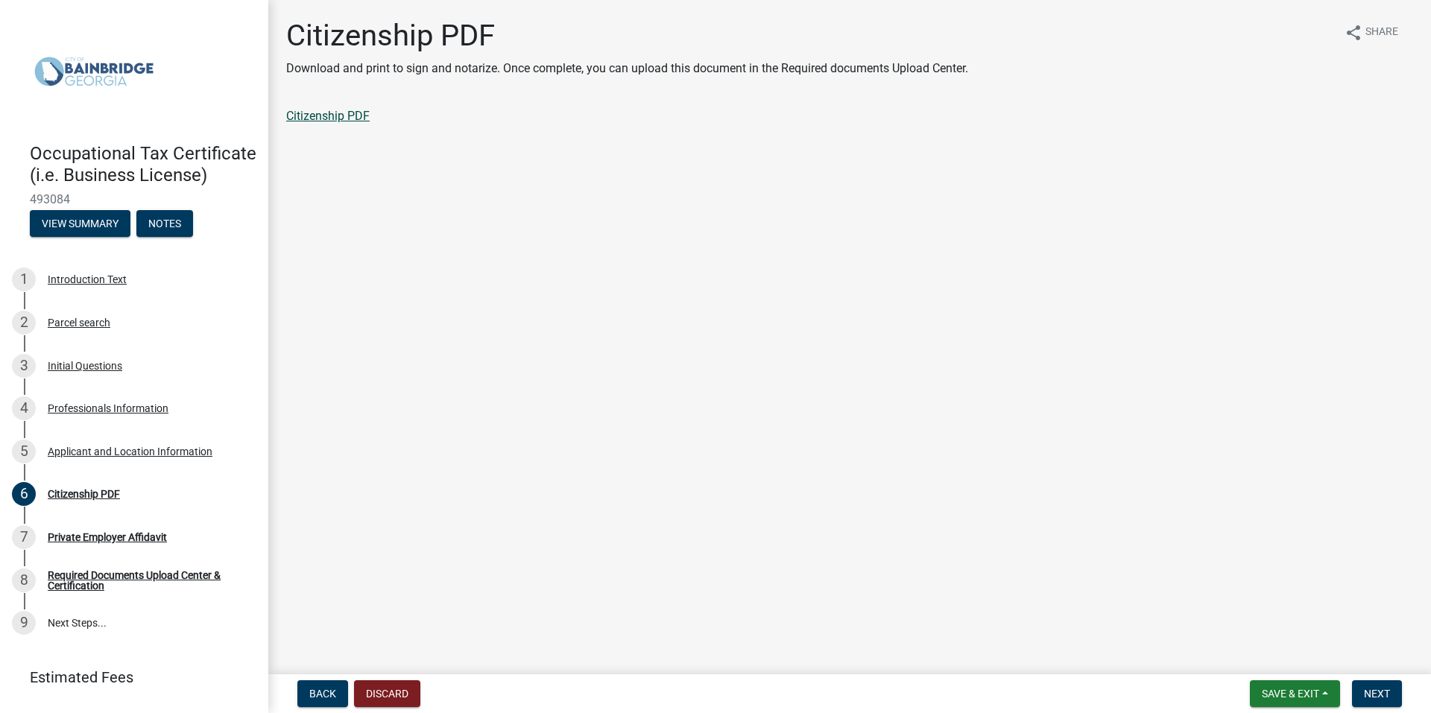
click at [324, 122] on link "Citizenship PDF" at bounding box center [327, 116] width 83 height 14
click at [1368, 689] on span "Next" at bounding box center [1377, 694] width 26 height 12
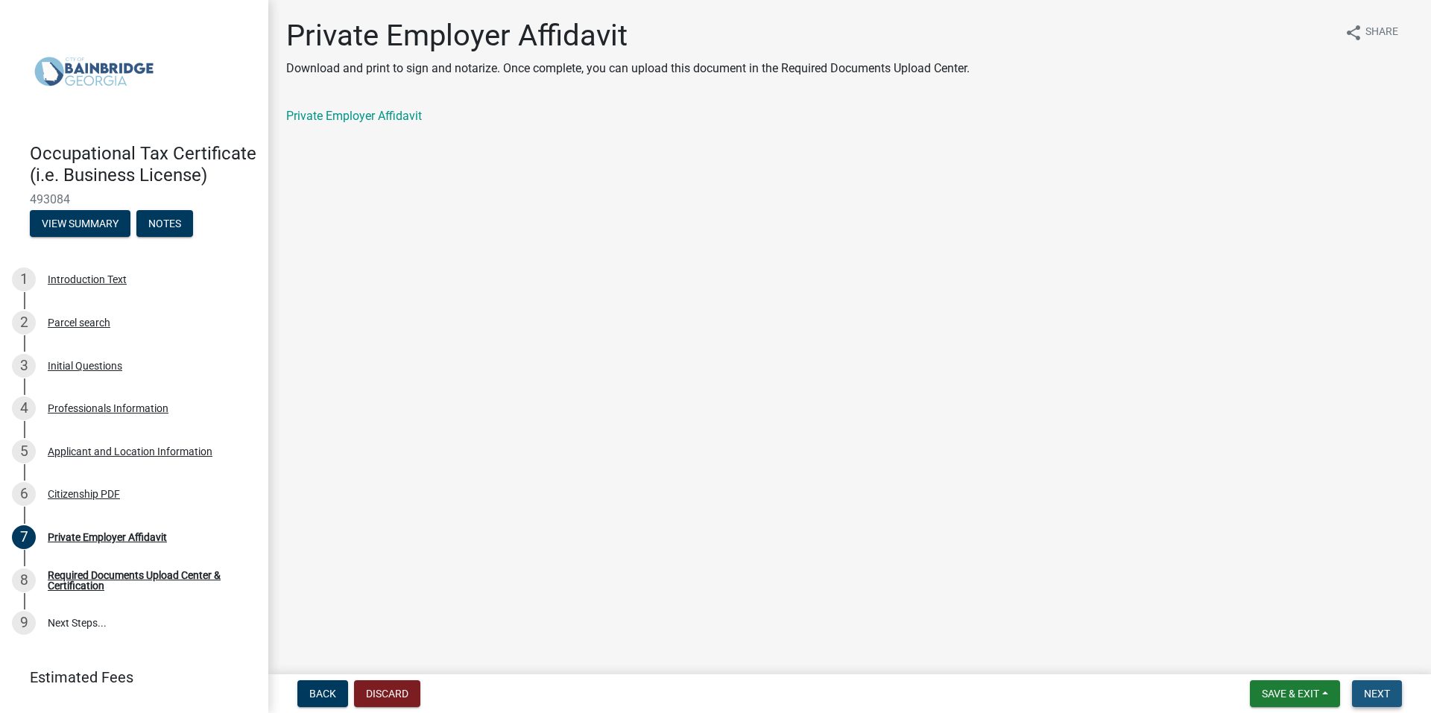
click at [1369, 690] on span "Next" at bounding box center [1377, 694] width 26 height 12
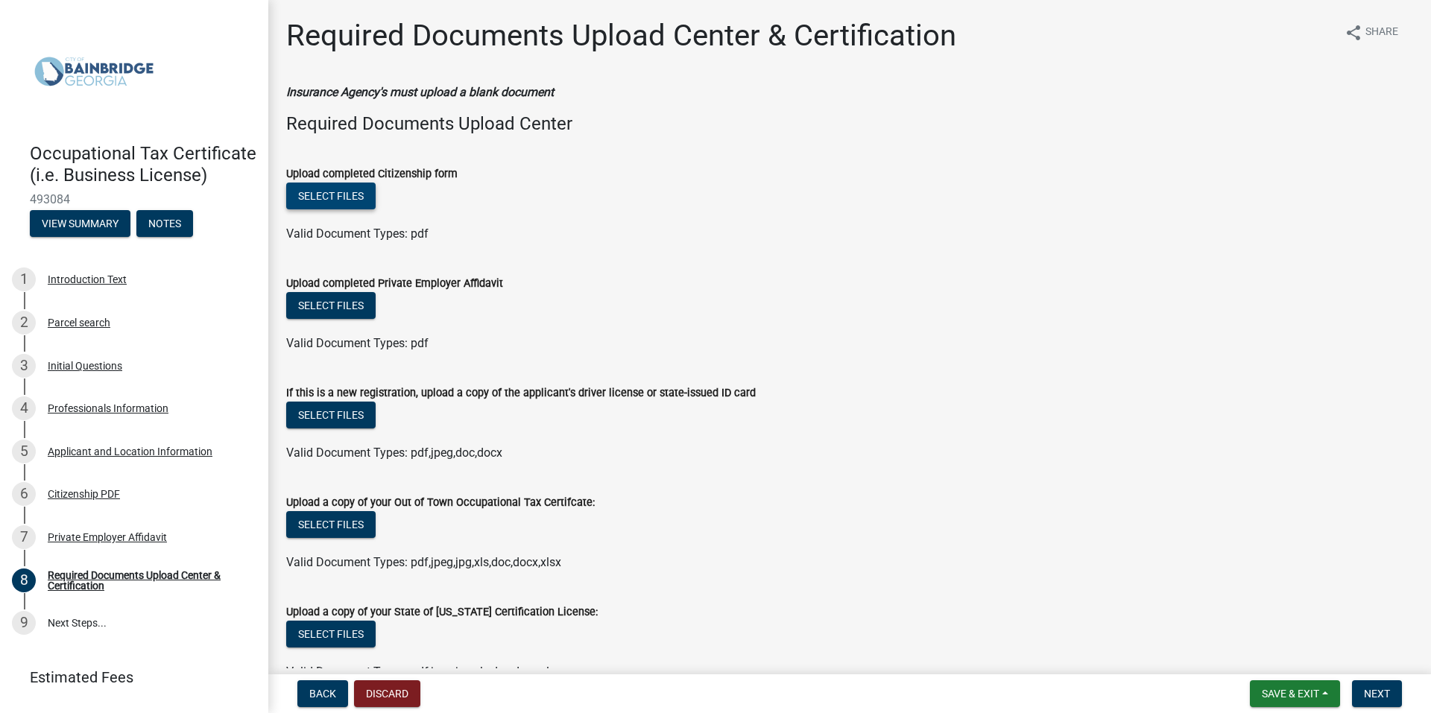
click at [334, 195] on button "Select files" at bounding box center [330, 196] width 89 height 27
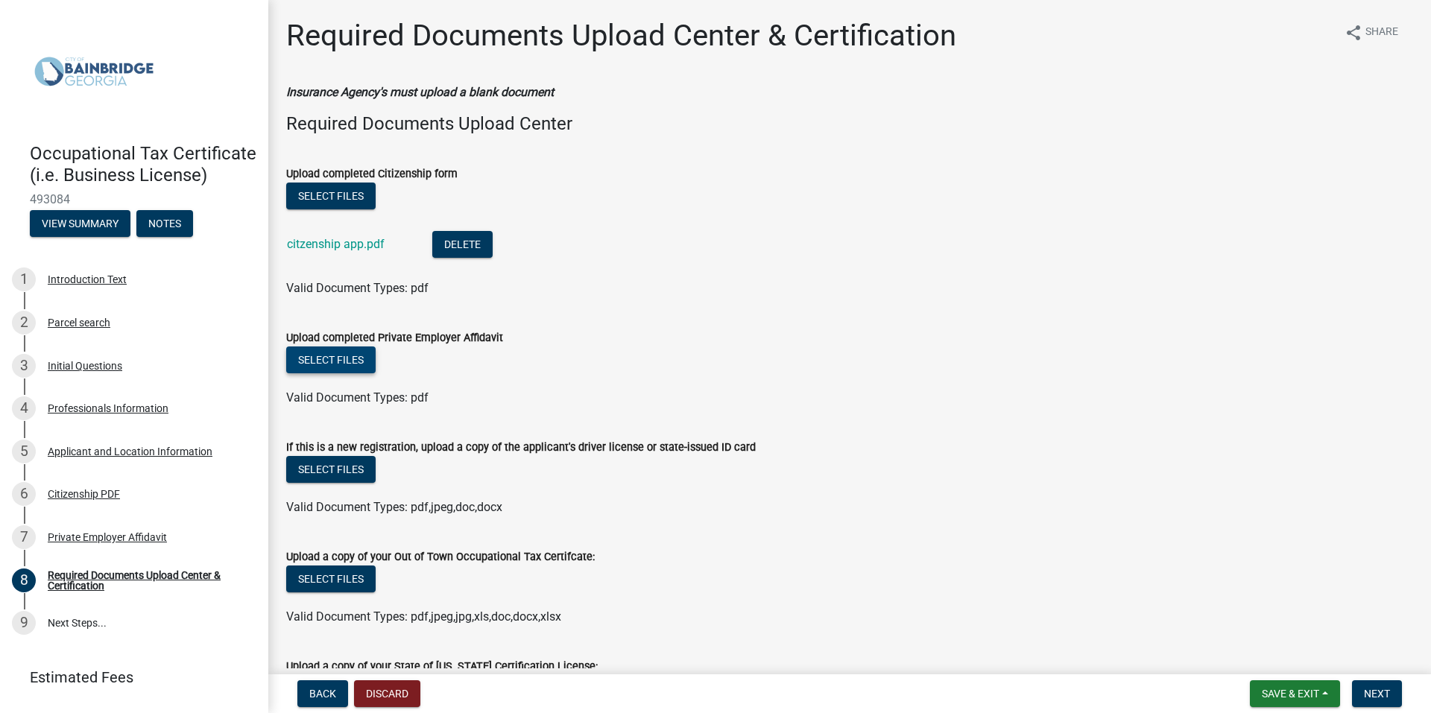
click at [340, 358] on button "Select files" at bounding box center [330, 360] width 89 height 27
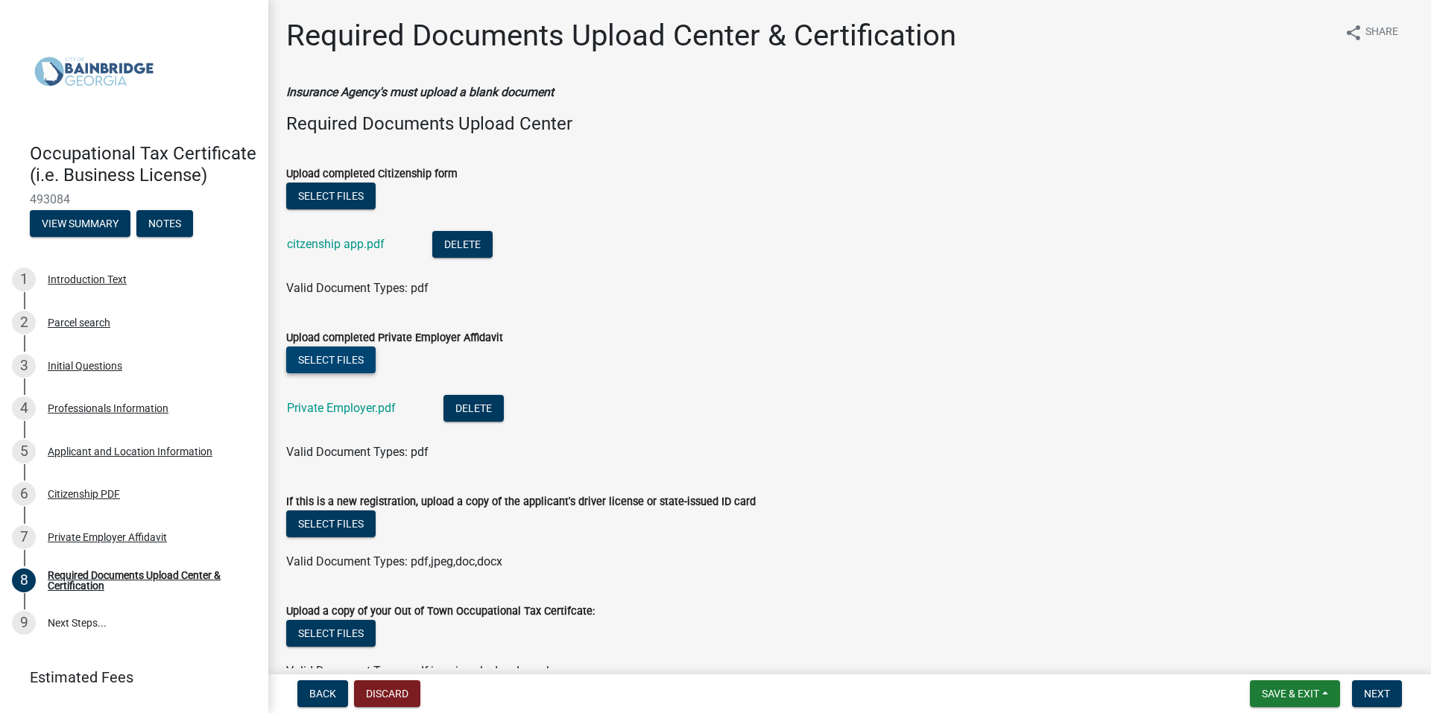
scroll to position [75, 0]
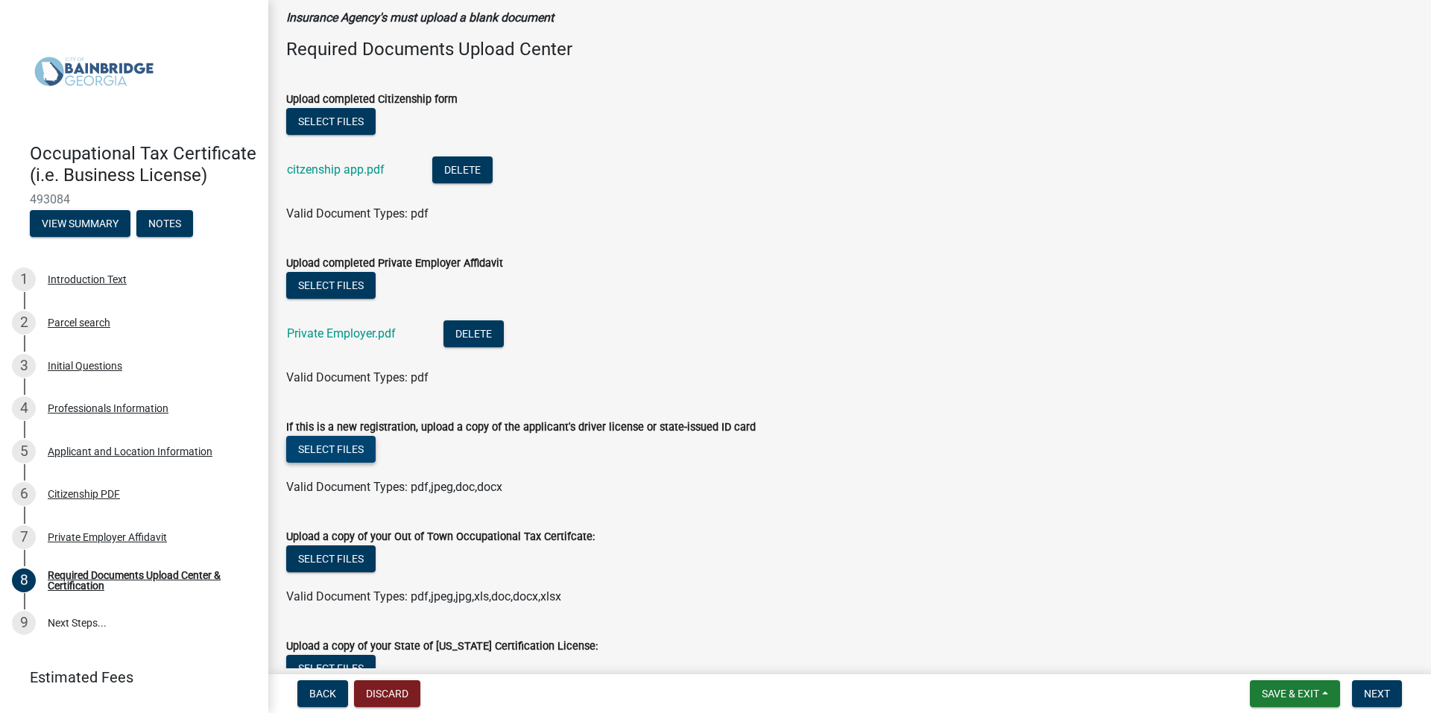
click at [332, 444] on button "Select files" at bounding box center [330, 449] width 89 height 27
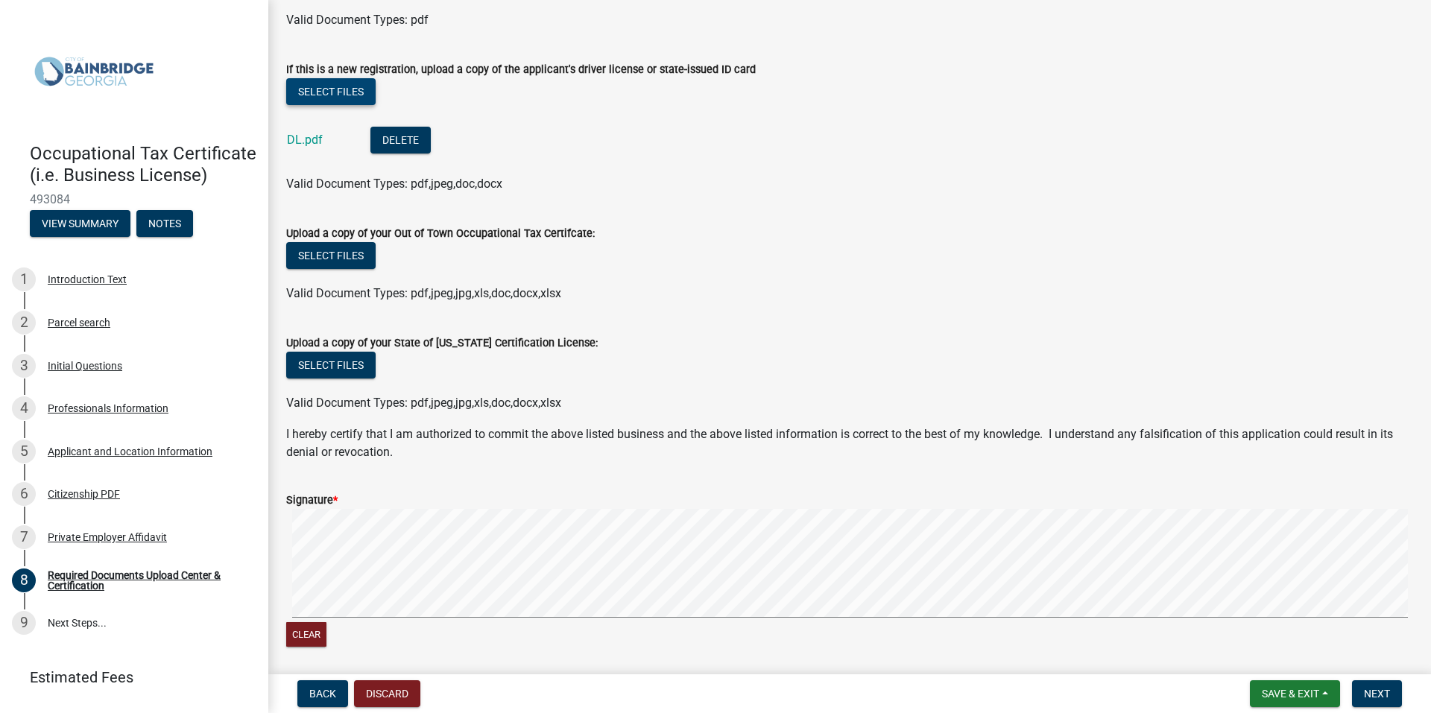
scroll to position [447, 0]
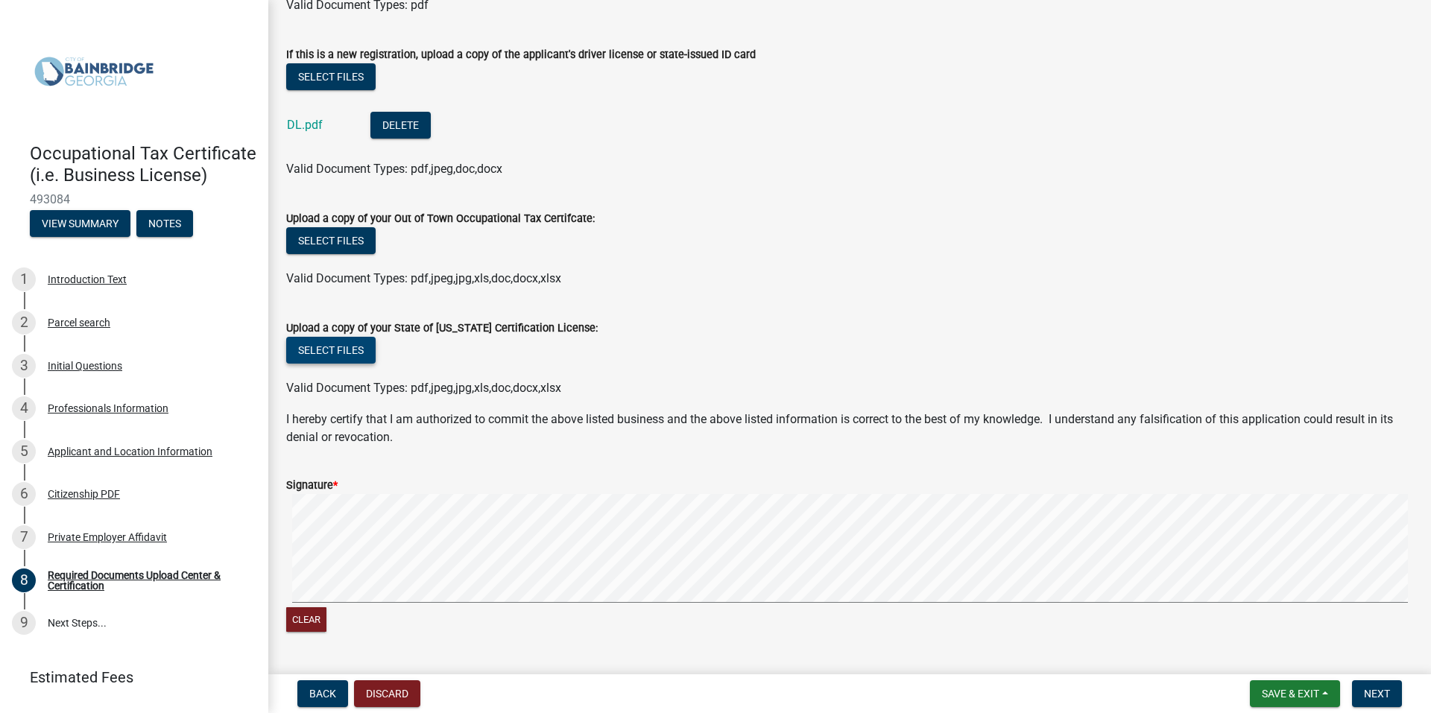
click at [328, 347] on button "Select files" at bounding box center [330, 350] width 89 height 27
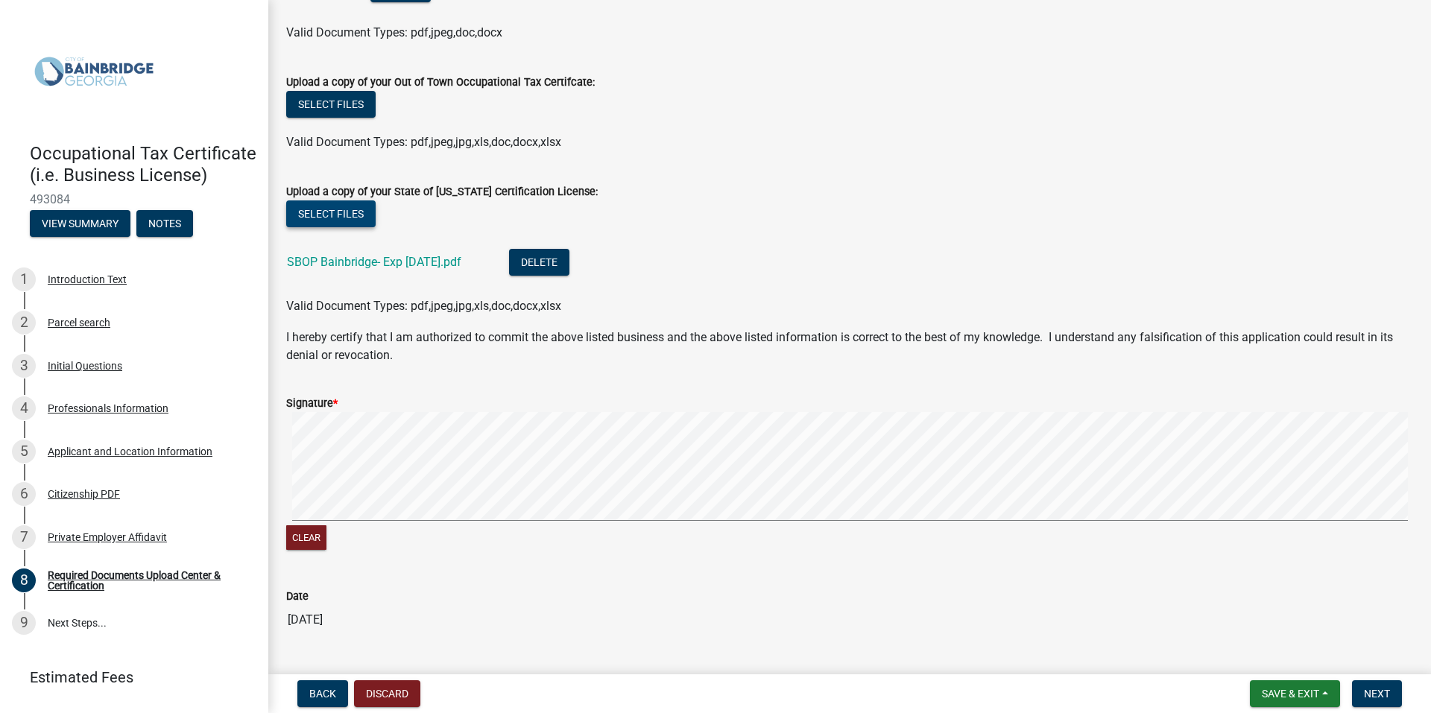
scroll to position [596, 0]
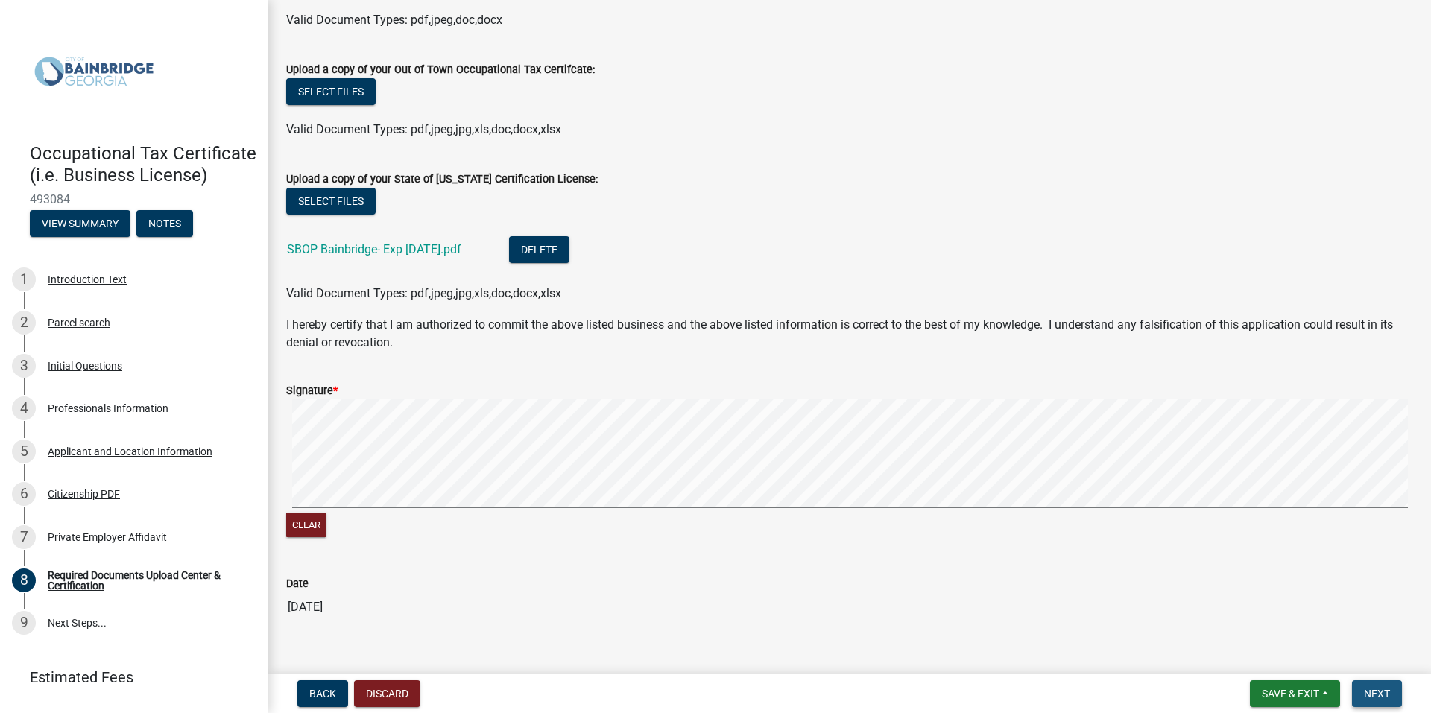
click at [1370, 689] on span "Next" at bounding box center [1377, 694] width 26 height 12
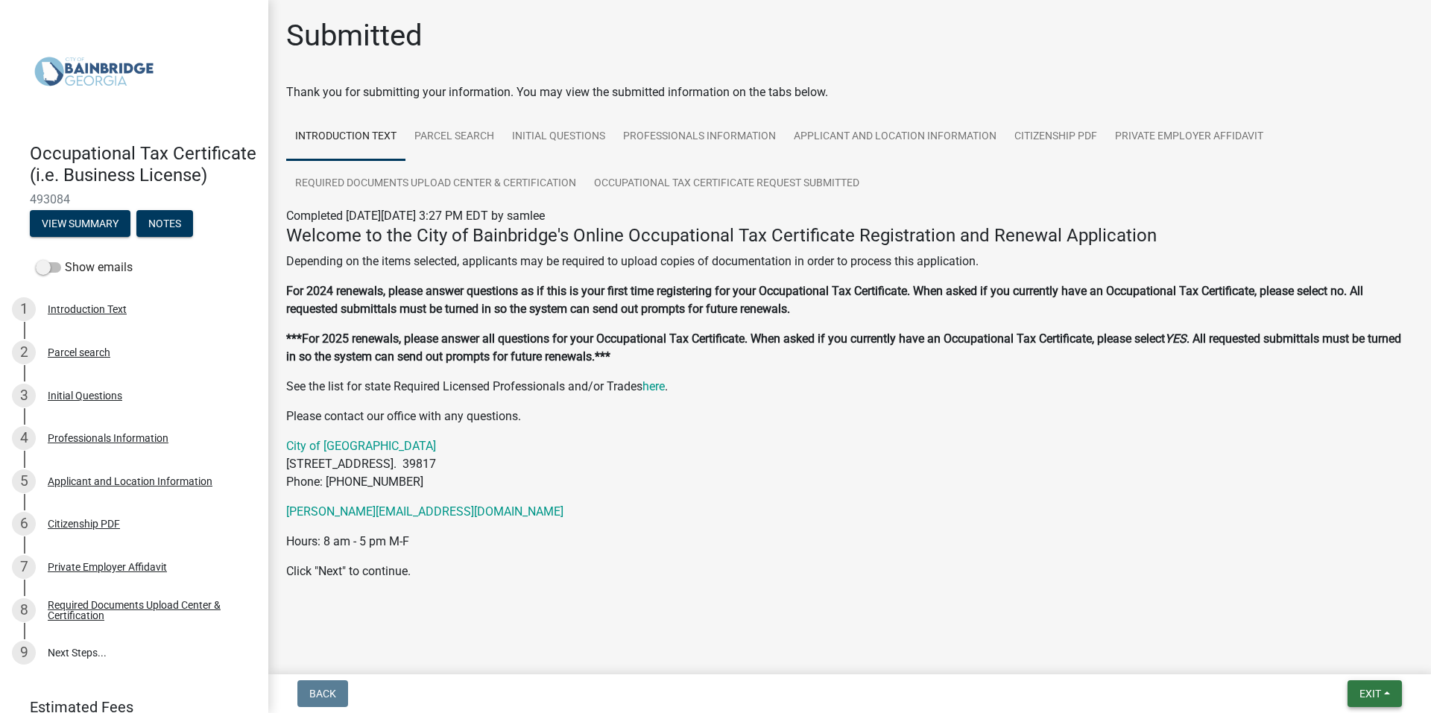
click at [1360, 690] on span "Exit" at bounding box center [1371, 694] width 22 height 12
click at [1338, 652] on button "Save & Exit" at bounding box center [1342, 655] width 119 height 36
